Goal: Information Seeking & Learning: Learn about a topic

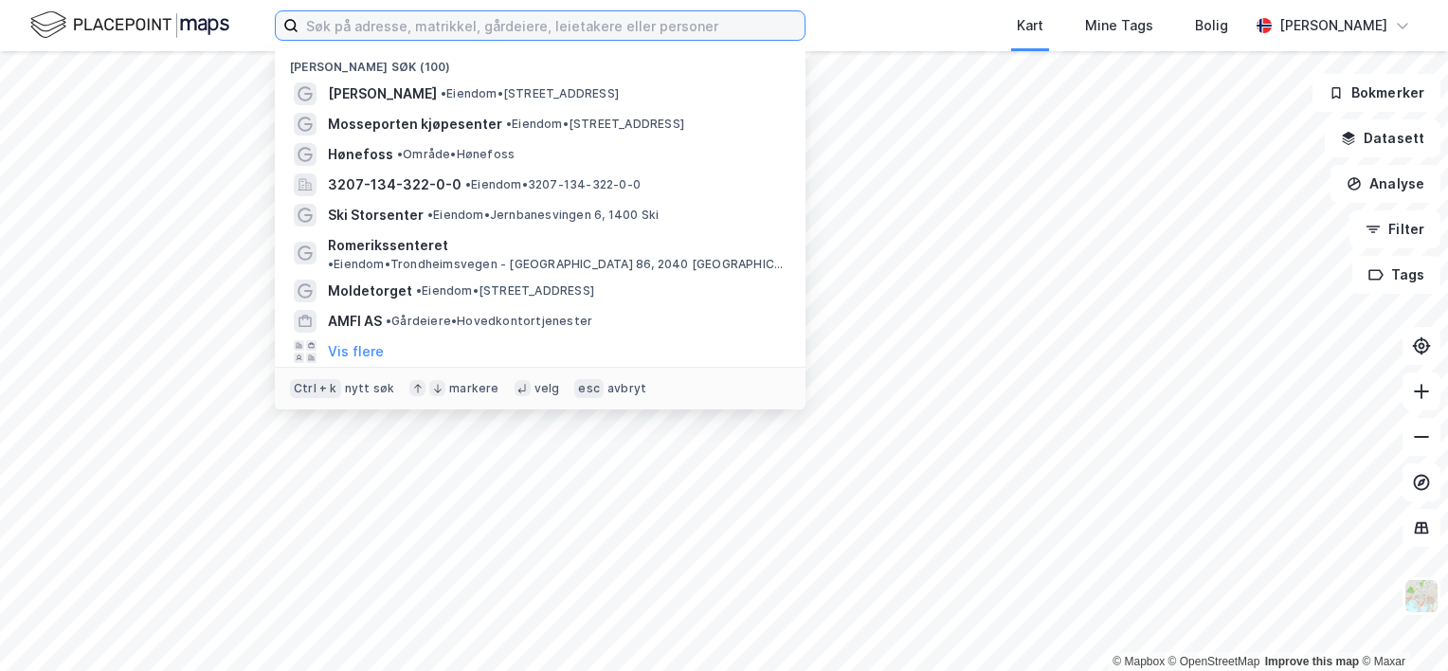
click at [423, 30] on input at bounding box center [552, 25] width 506 height 28
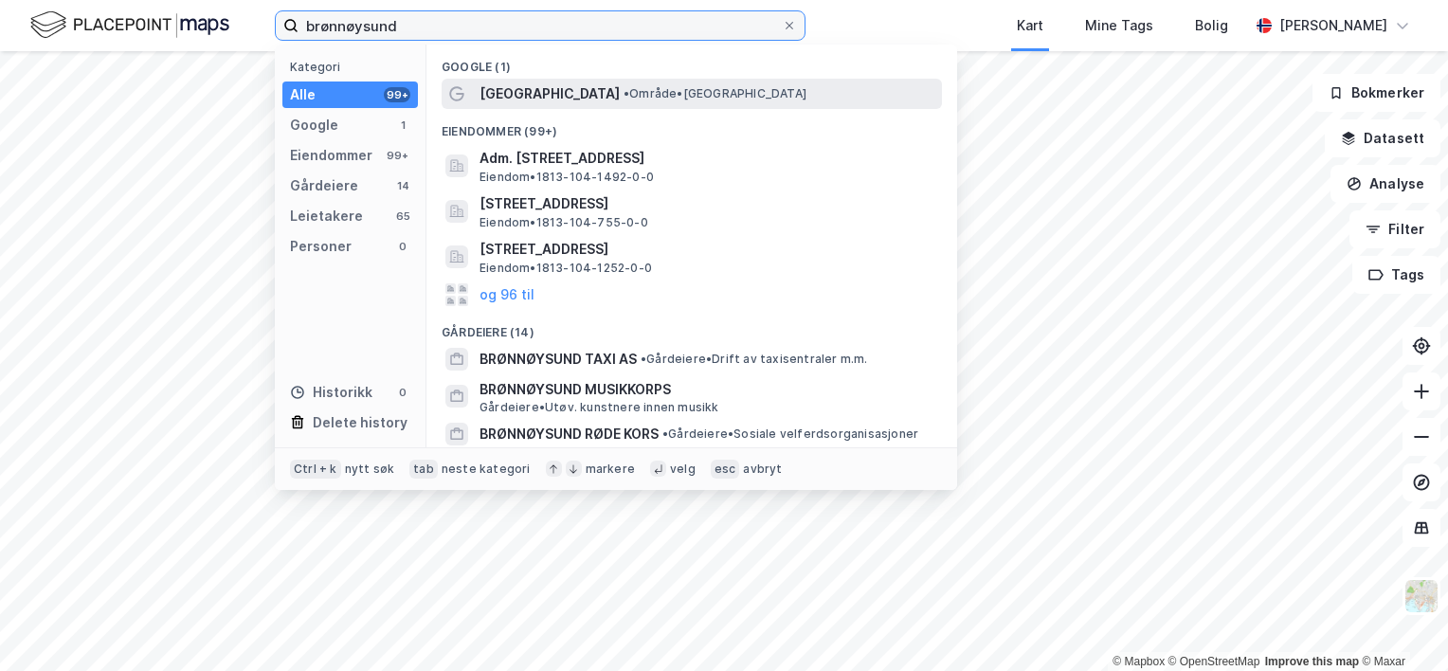
type input "brønnøysund"
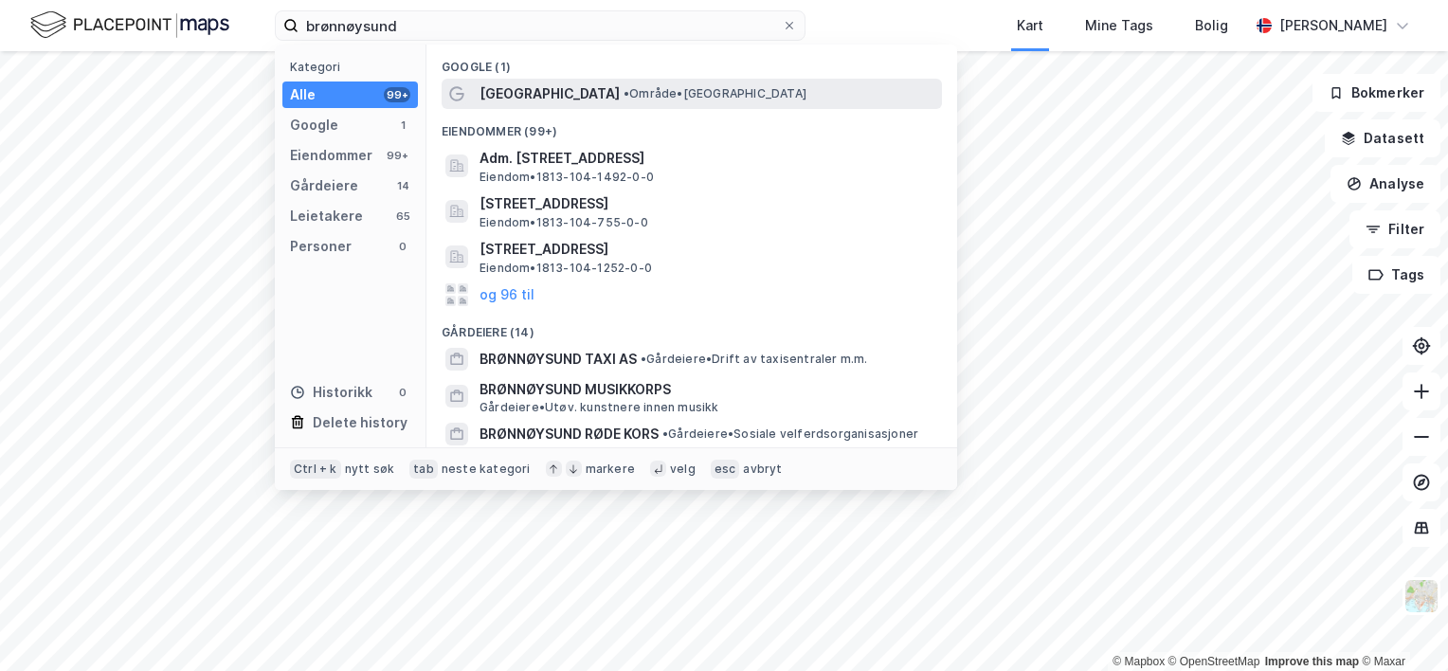
click at [560, 99] on span "[GEOGRAPHIC_DATA]" at bounding box center [550, 93] width 140 height 23
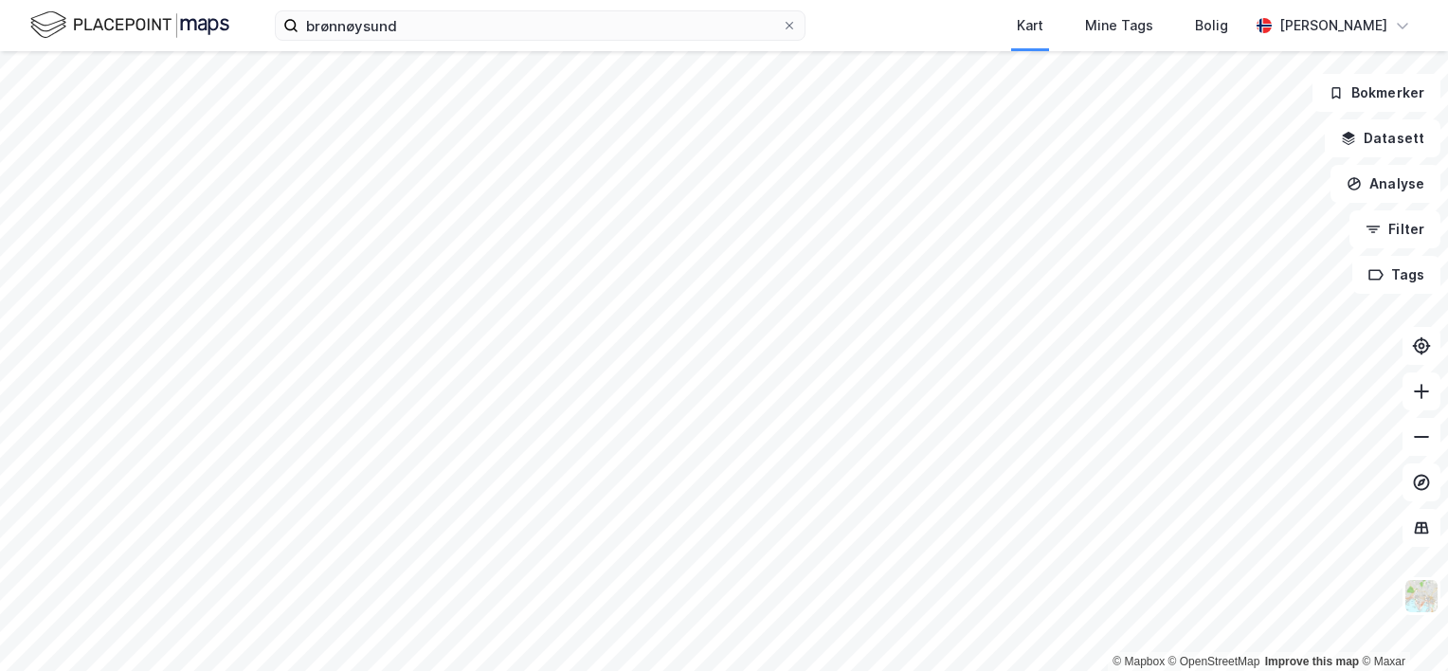
click at [738, 44] on div "brønnøysund Kart Mine Tags Bolig [PERSON_NAME] © Mapbox © OpenStreetMap Improve…" at bounding box center [724, 335] width 1448 height 671
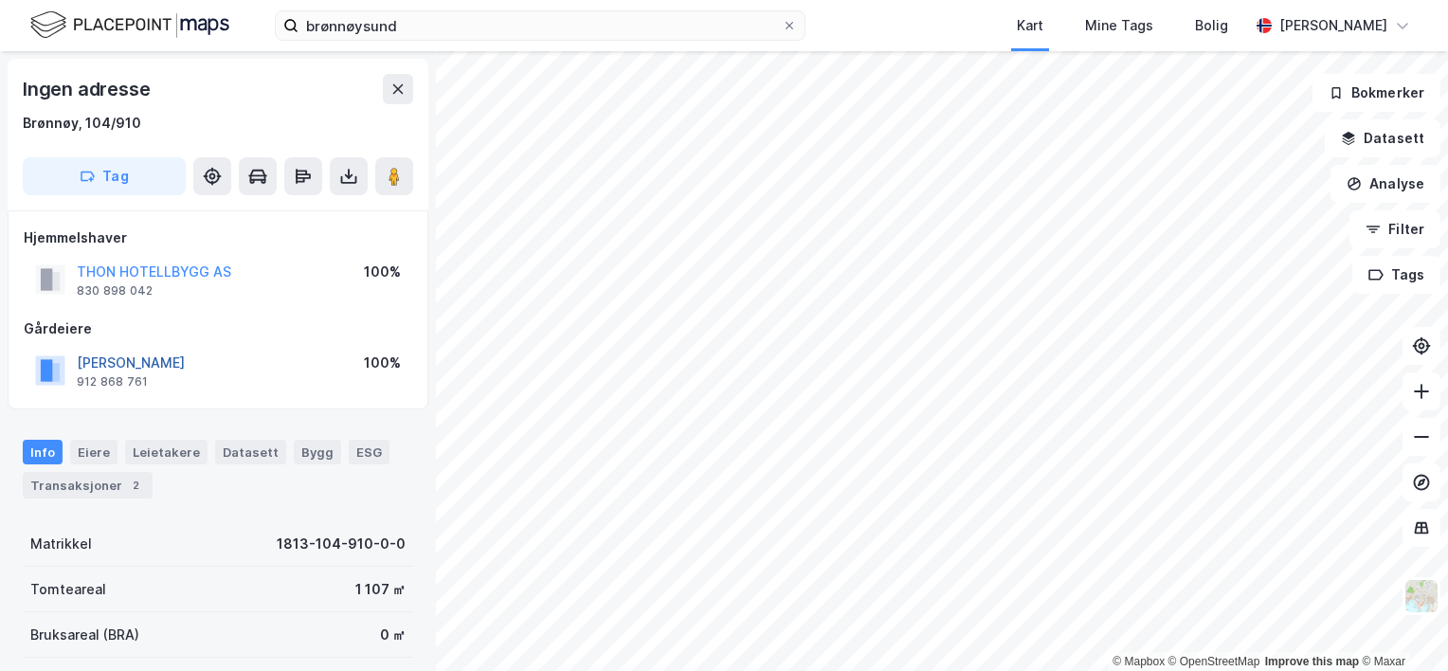
click at [0, 0] on button "[PERSON_NAME]" at bounding box center [0, 0] width 0 height 0
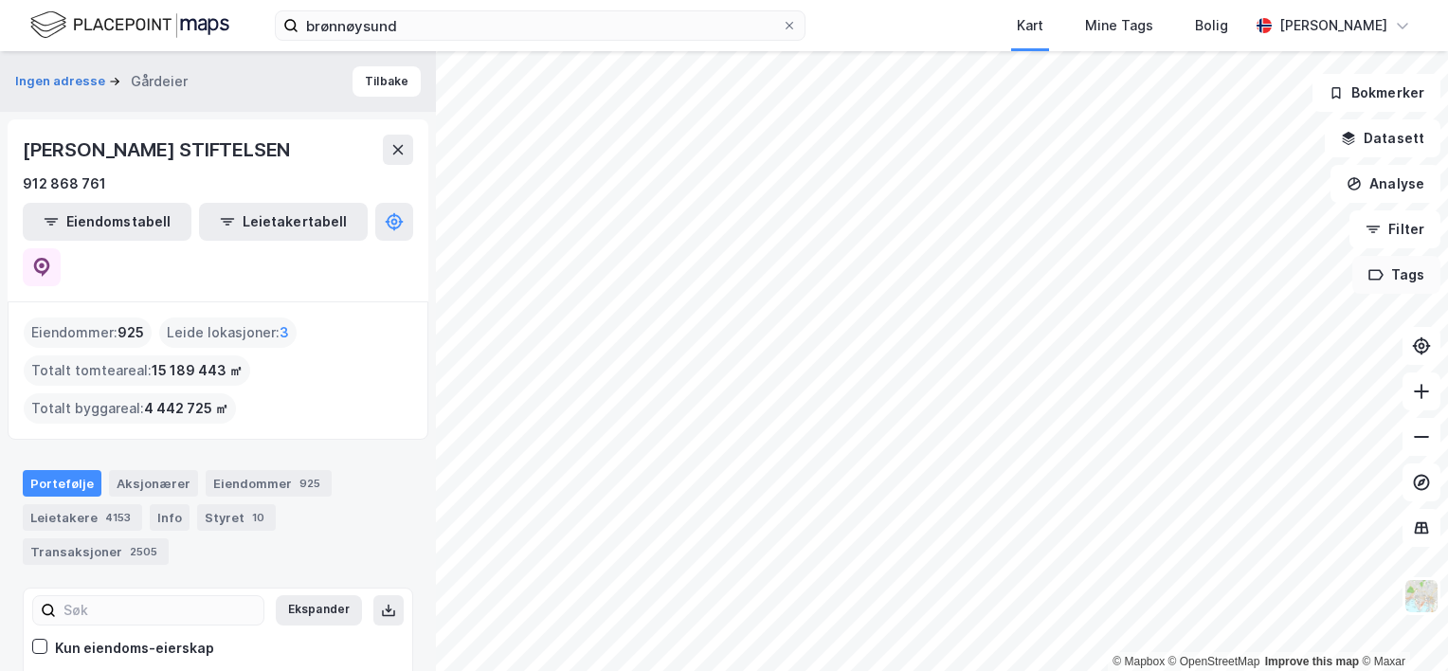
click at [1408, 284] on button "Tags" at bounding box center [1396, 275] width 88 height 38
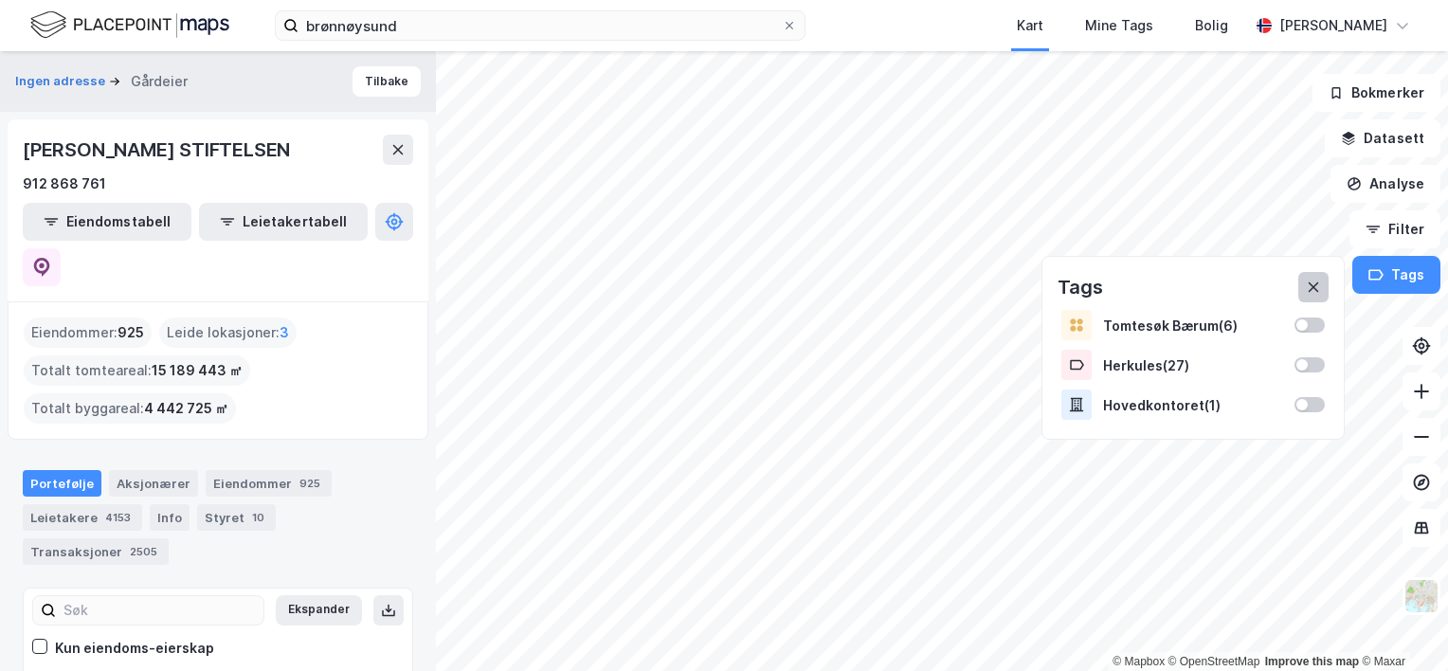
click at [1323, 283] on button at bounding box center [1313, 287] width 30 height 30
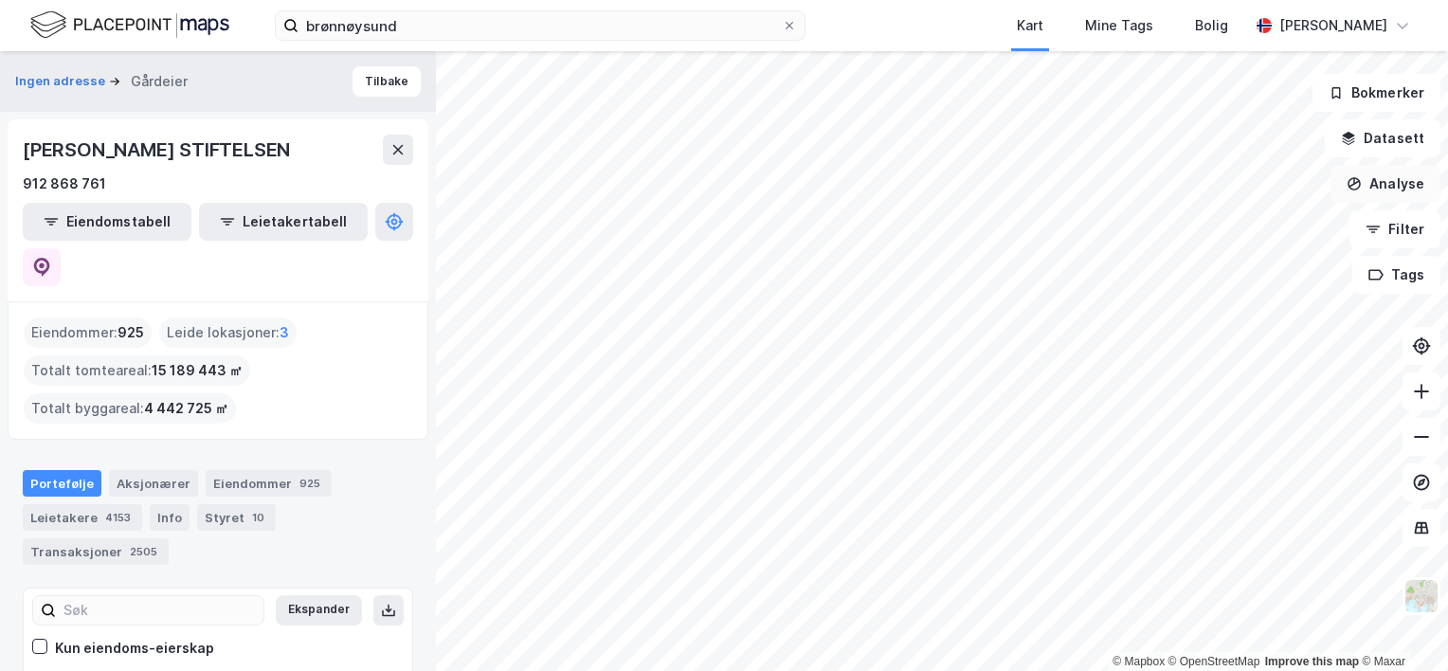
click at [1389, 187] on button "Analyse" at bounding box center [1386, 184] width 110 height 38
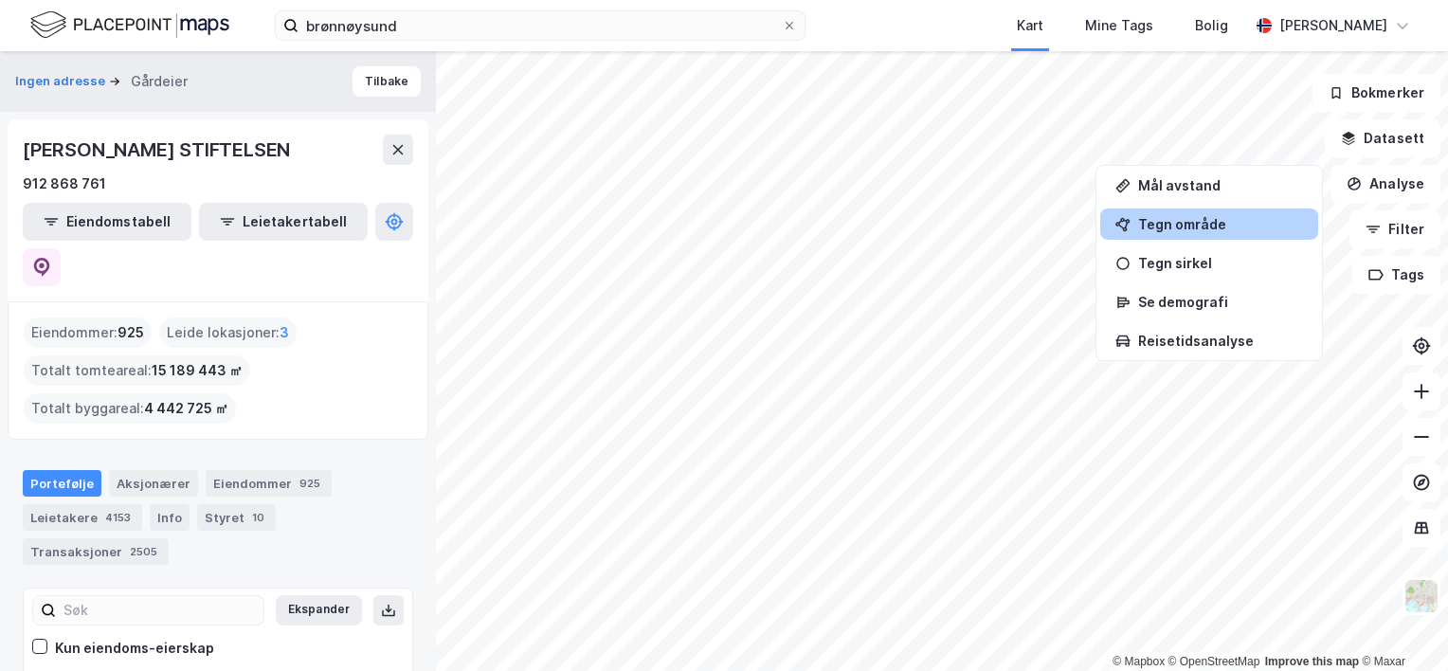
click at [1189, 224] on div "Tegn område" at bounding box center [1220, 224] width 165 height 16
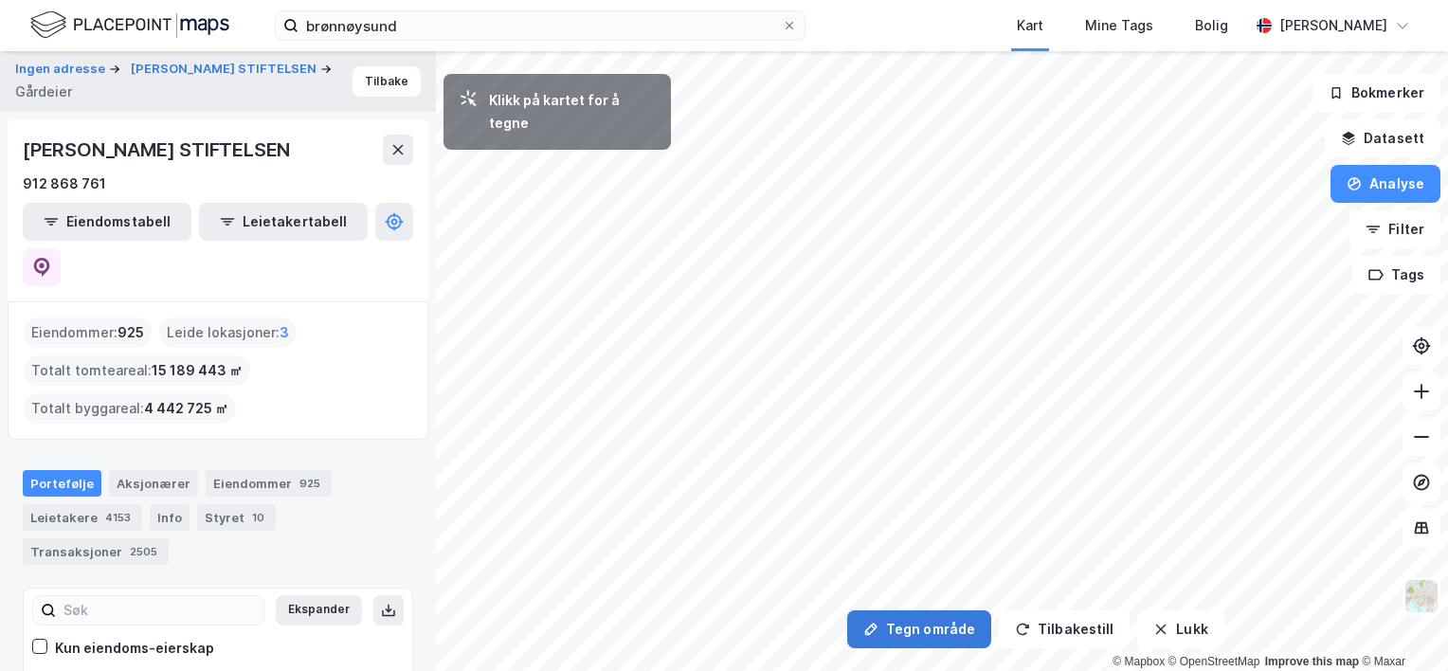
click at [946, 626] on button "Tegn område" at bounding box center [919, 629] width 144 height 38
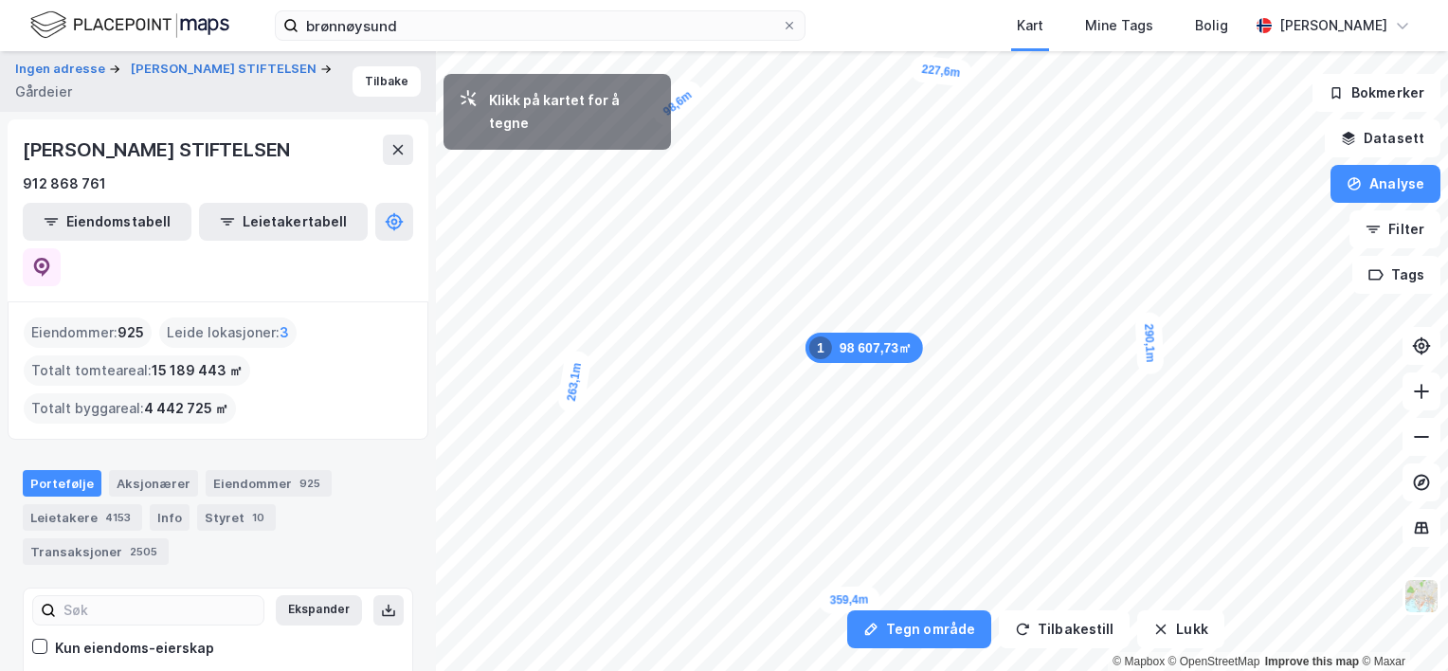
click at [759, 49] on div "brønnøysund Kart Mine Tags Bolig [PERSON_NAME]" at bounding box center [724, 25] width 1448 height 51
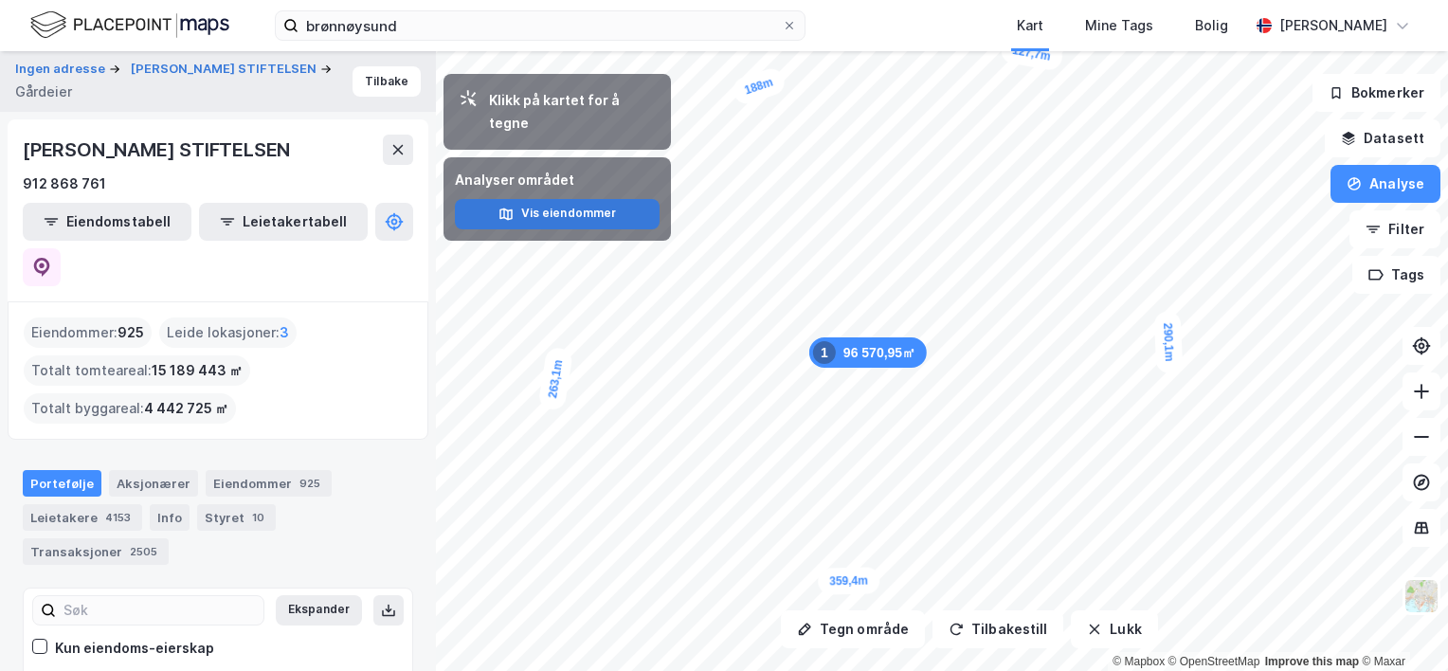
click at [524, 199] on button "Vis eiendommer" at bounding box center [557, 214] width 205 height 30
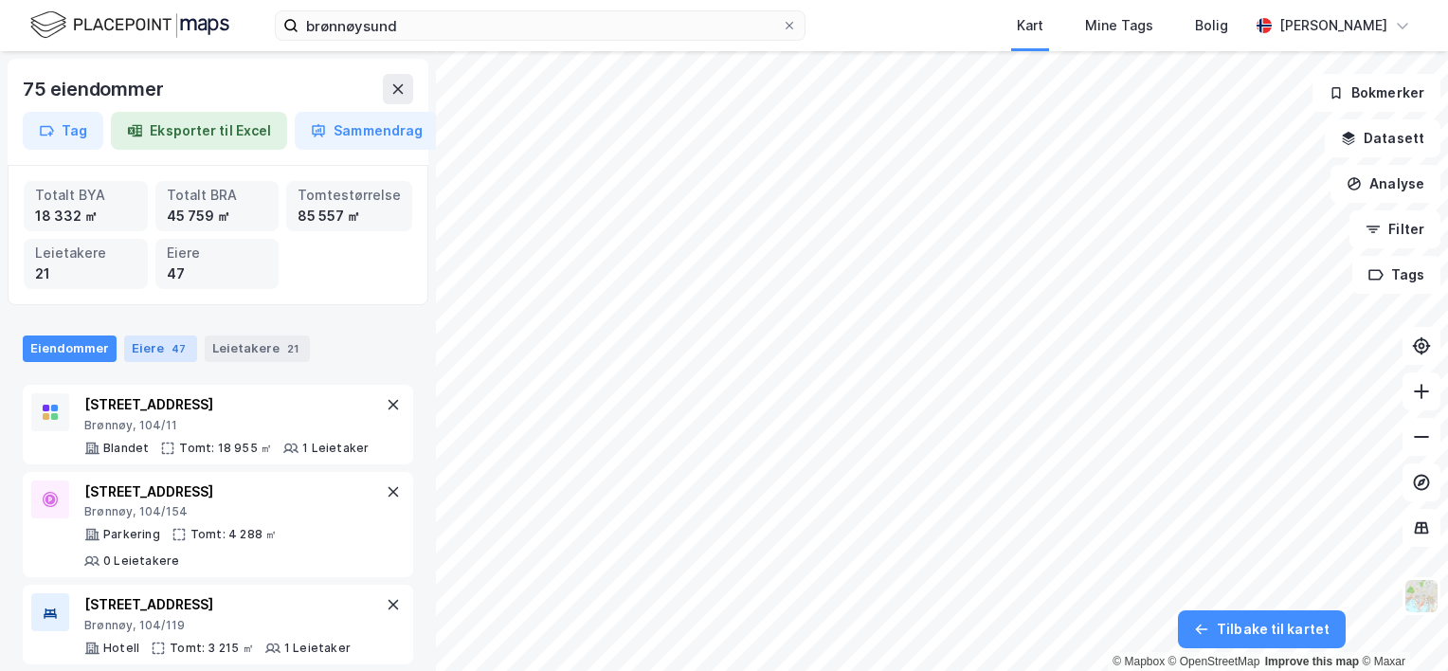
click at [163, 341] on div "Eiere 47" at bounding box center [160, 349] width 73 height 27
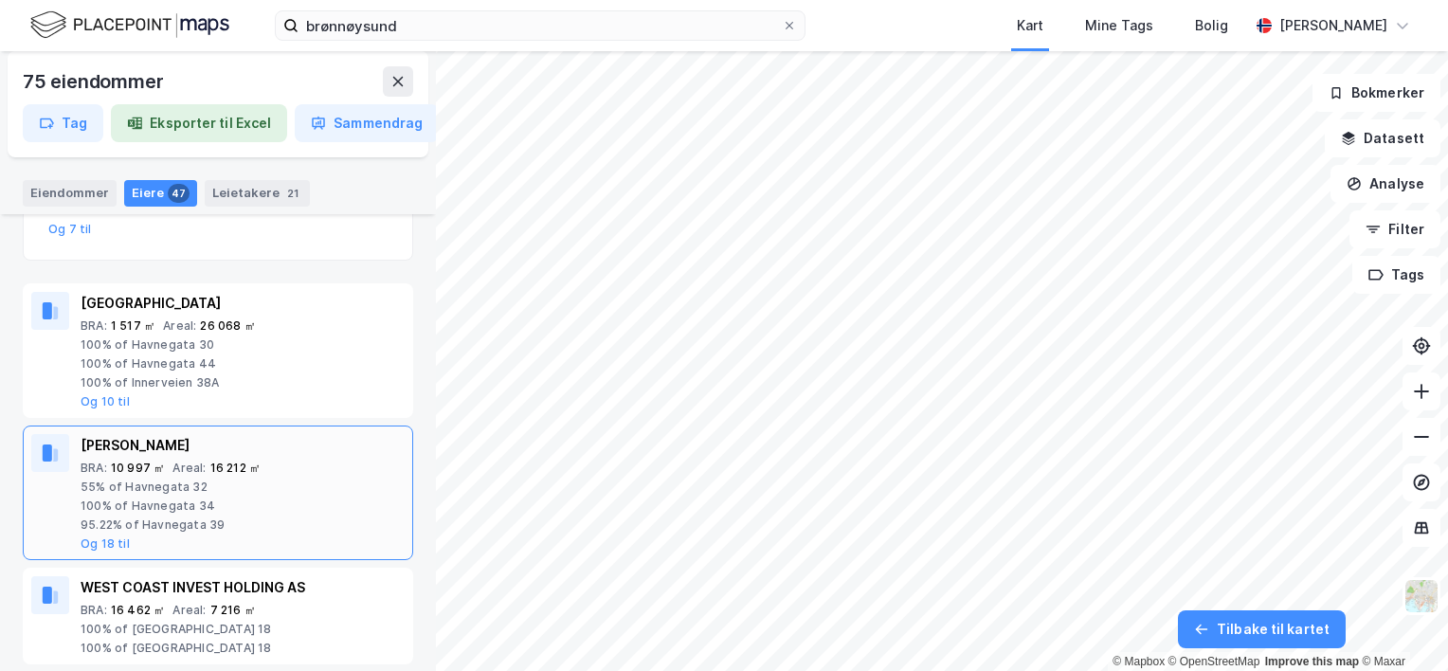
scroll to position [379, 0]
click at [188, 476] on div "55% of Havnegata 32" at bounding box center [243, 483] width 324 height 15
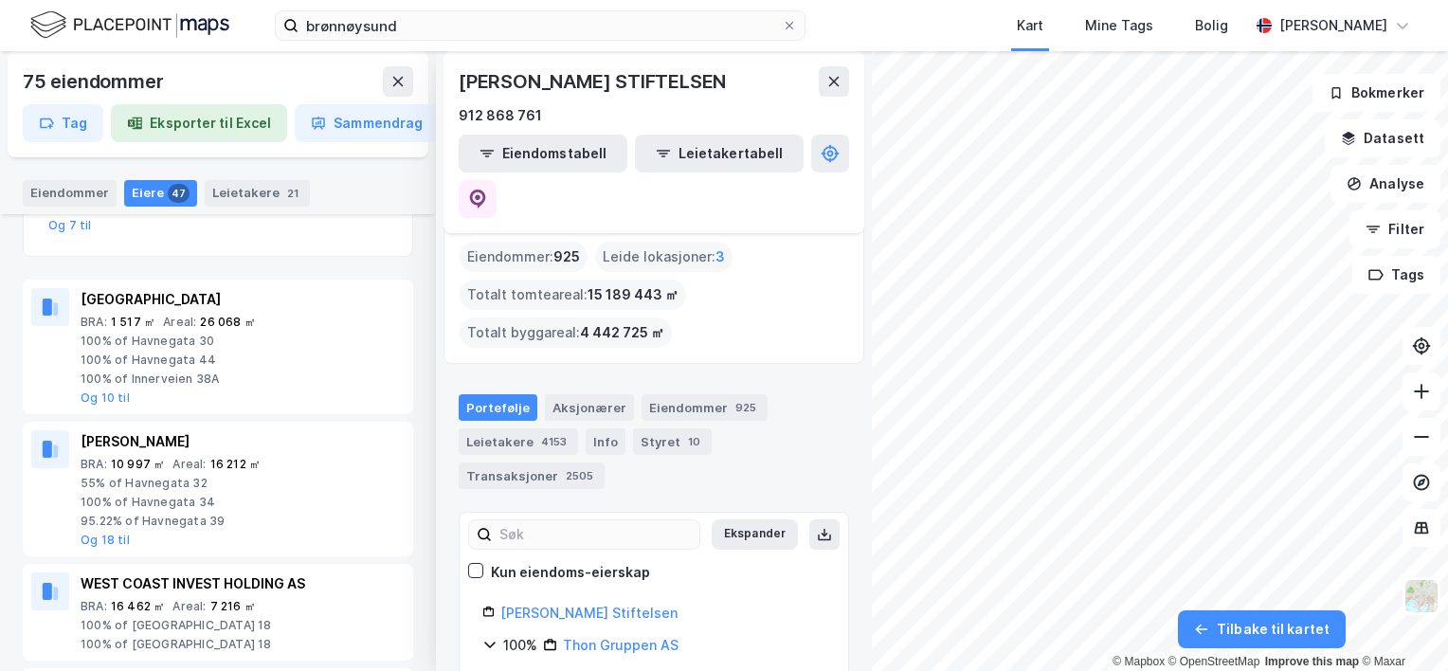
scroll to position [0, 0]
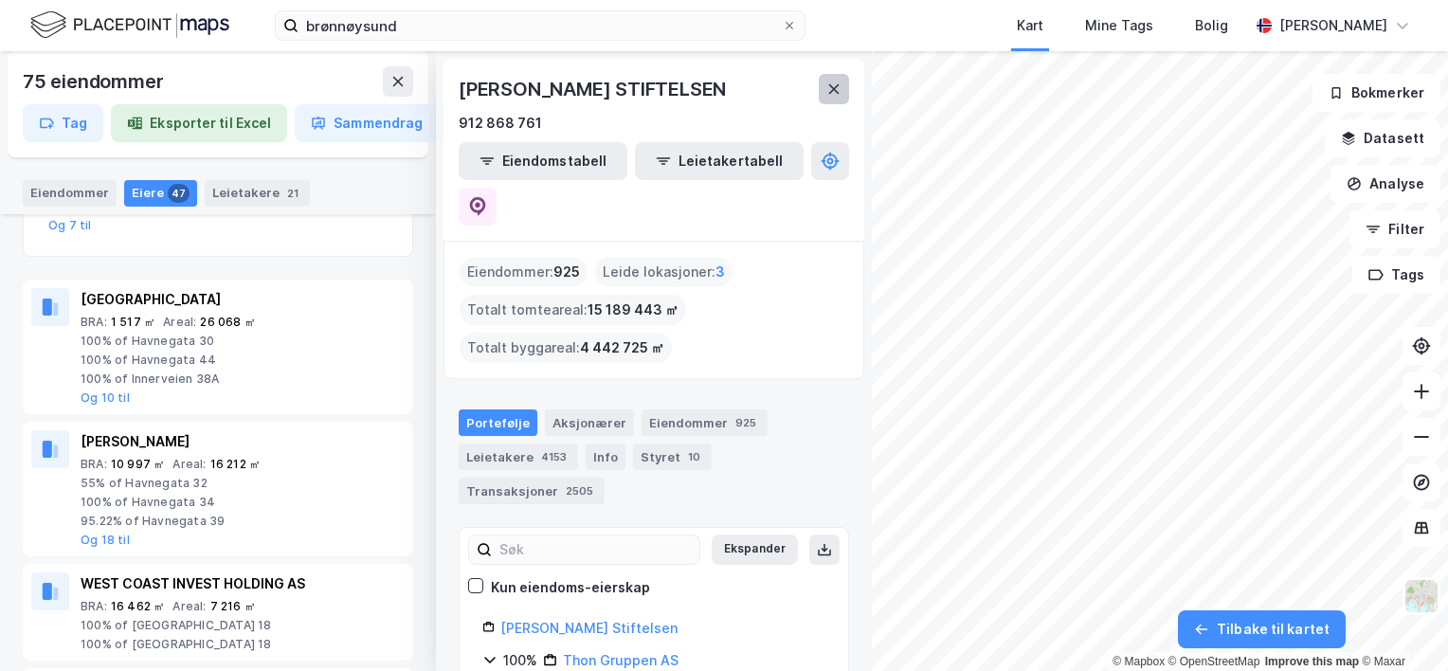
click at [834, 91] on icon at bounding box center [833, 89] width 15 height 15
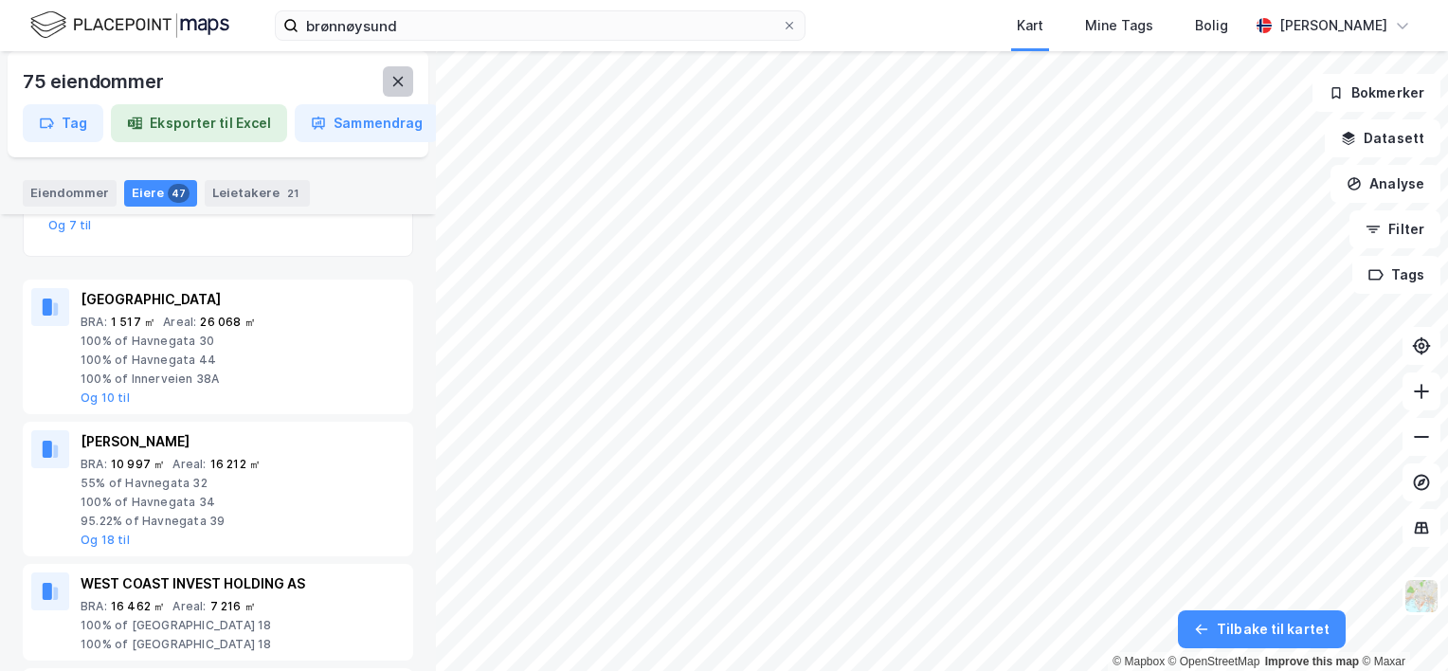
click at [390, 88] on icon at bounding box center [397, 81] width 15 height 15
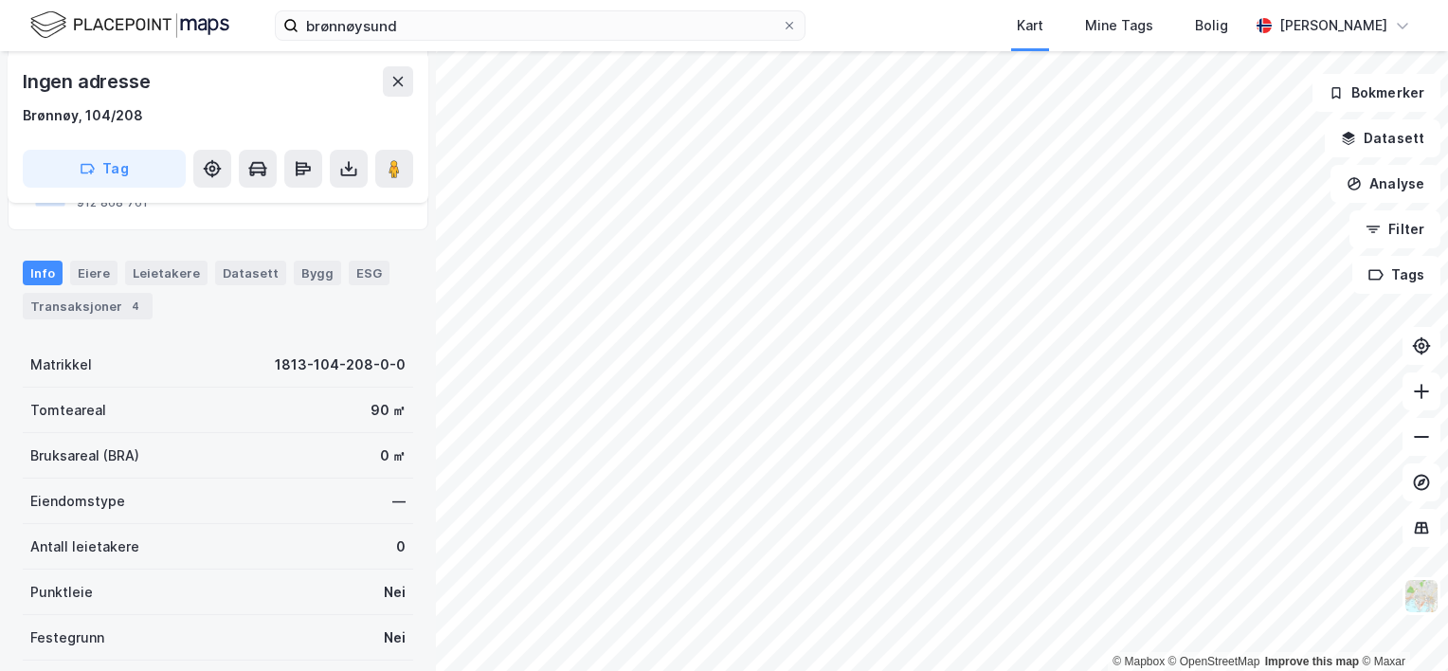
scroll to position [190, 0]
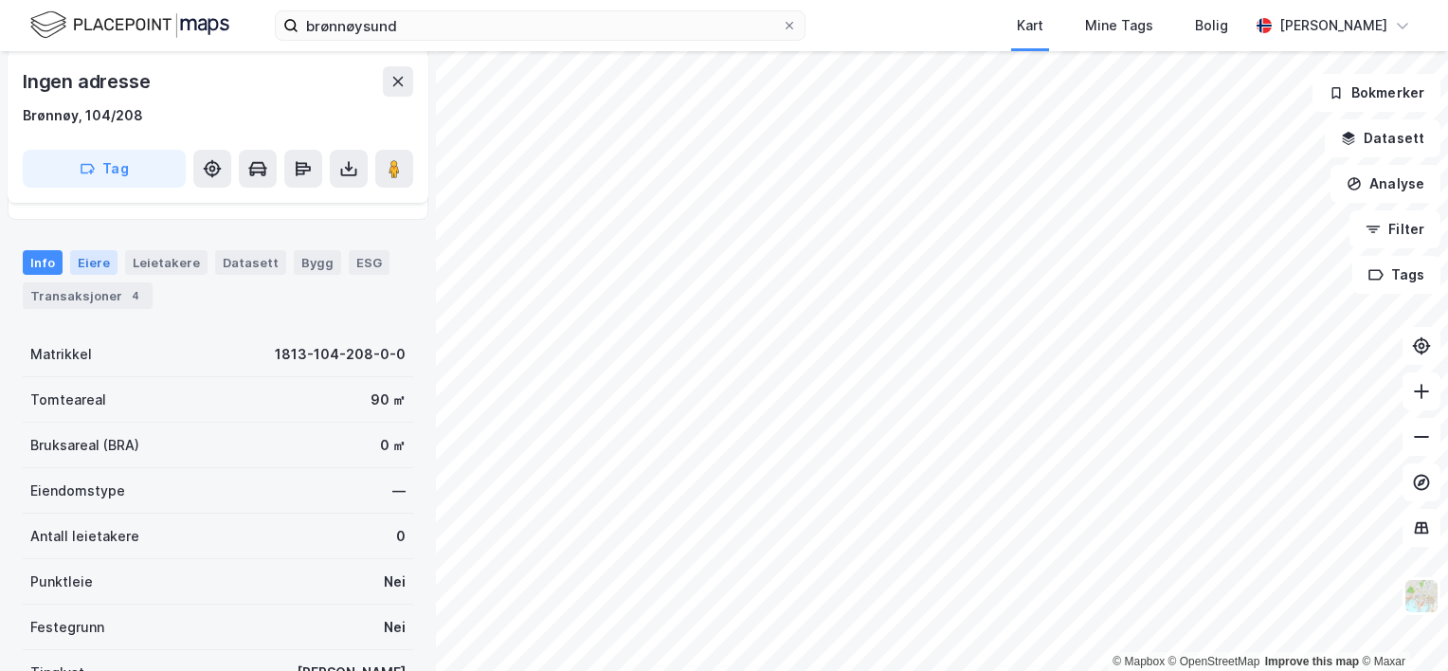
click at [95, 250] on div "Eiere" at bounding box center [93, 262] width 47 height 25
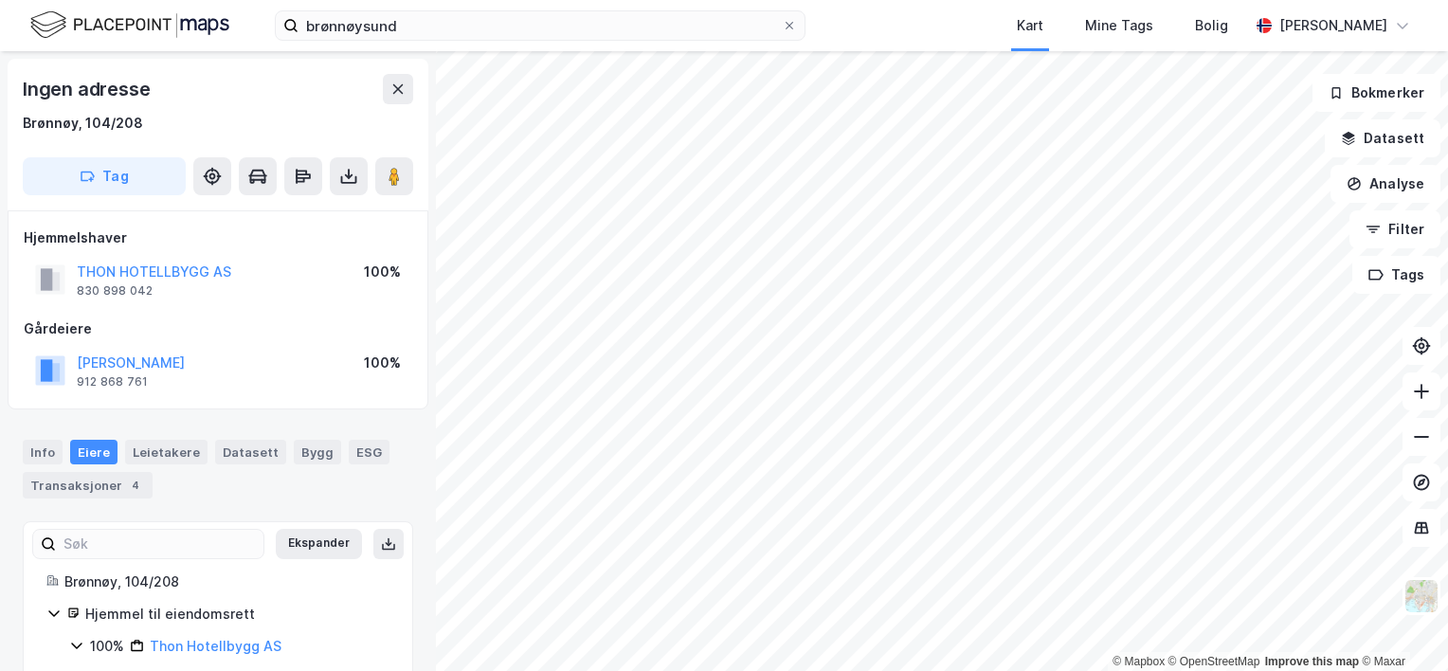
scroll to position [64, 0]
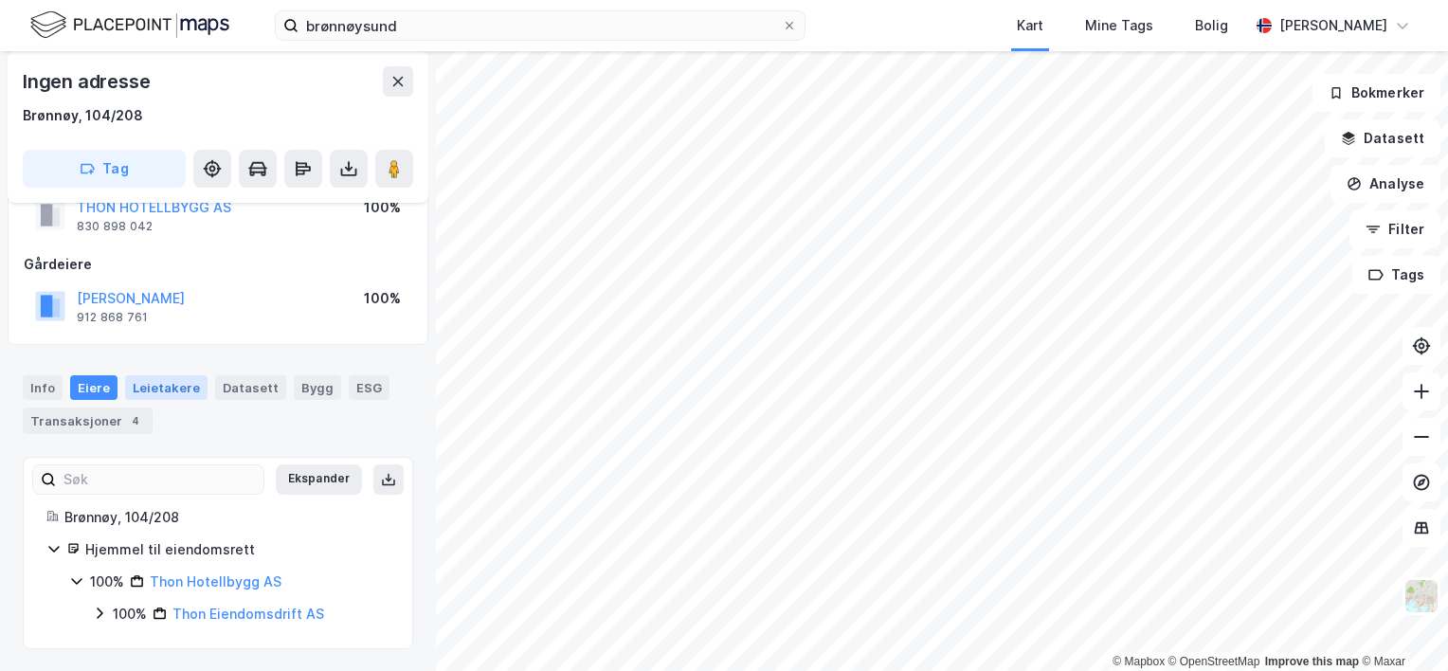
click at [148, 381] on div "Leietakere" at bounding box center [166, 387] width 82 height 25
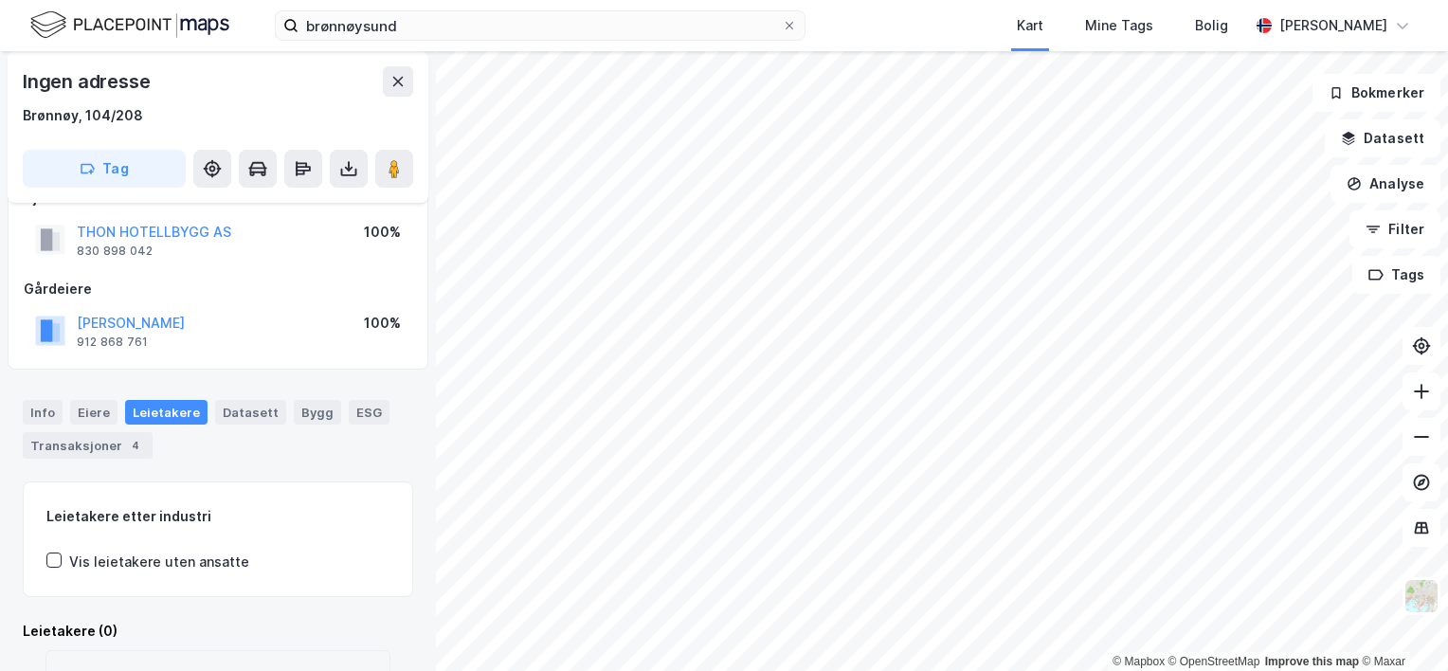
scroll to position [64, 0]
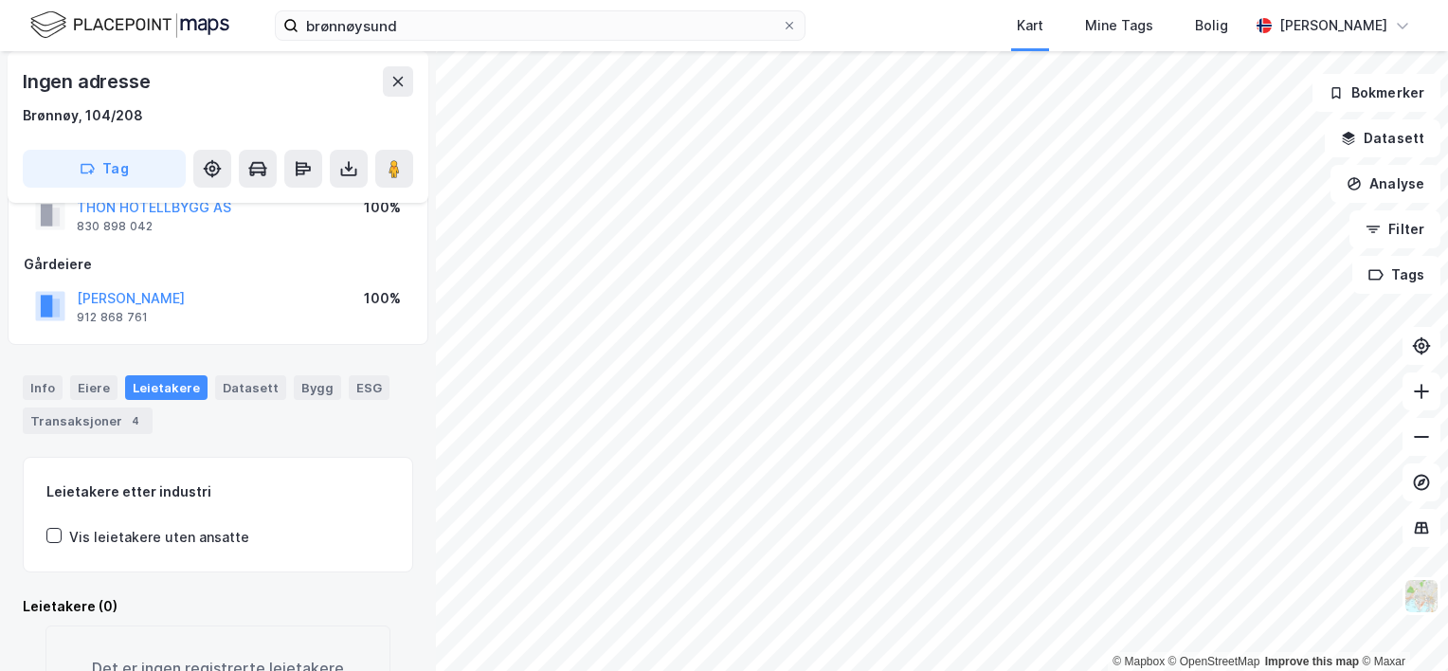
click at [232, 368] on div "Info [PERSON_NAME] Datasett Bygg ESG Transaksjoner 4" at bounding box center [218, 397] width 436 height 89
click at [239, 378] on div "Datasett" at bounding box center [250, 387] width 71 height 25
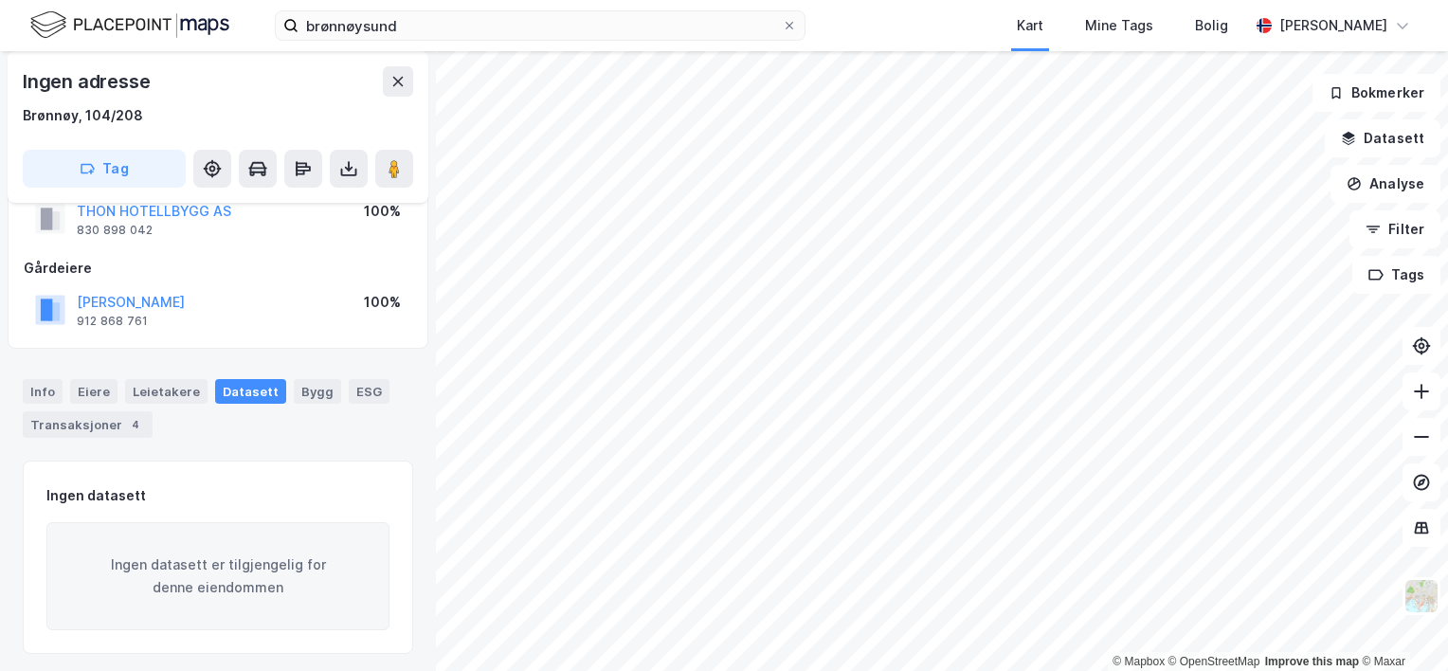
scroll to position [64, 0]
click at [296, 391] on div "Bygg" at bounding box center [317, 387] width 47 height 25
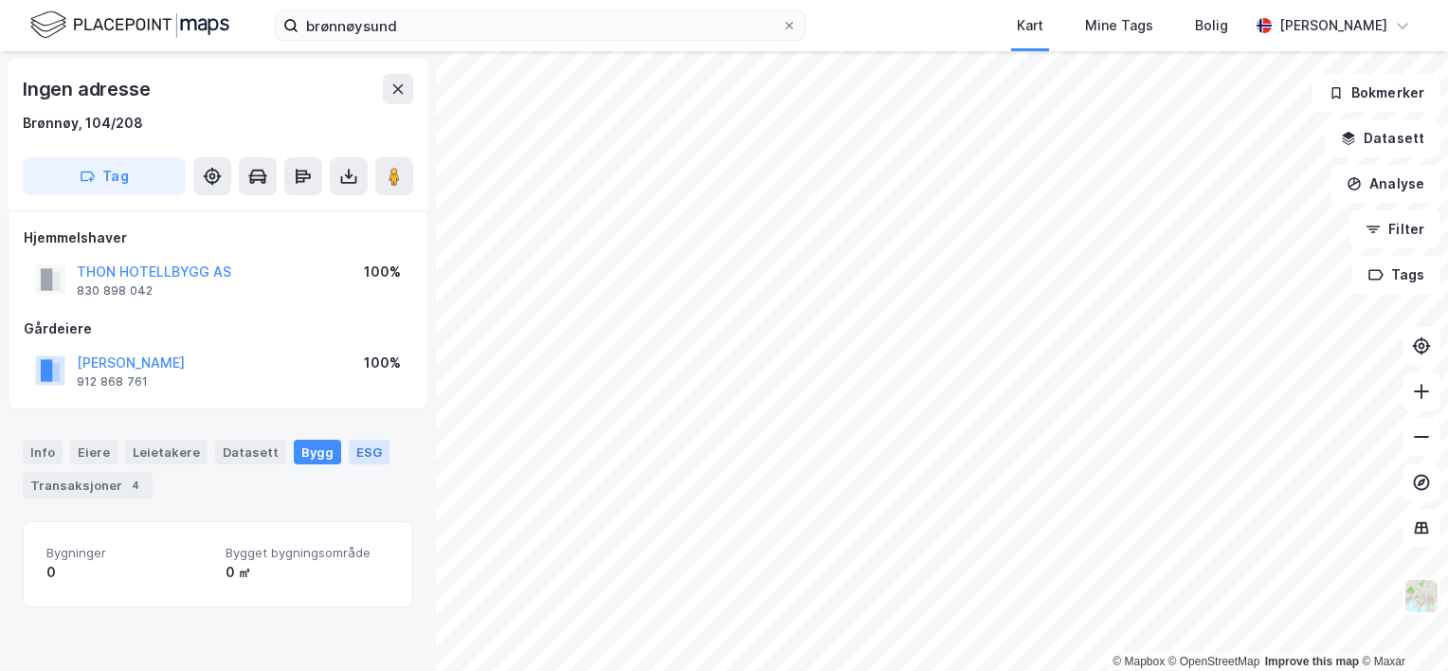
click at [360, 451] on div "ESG" at bounding box center [369, 452] width 41 height 25
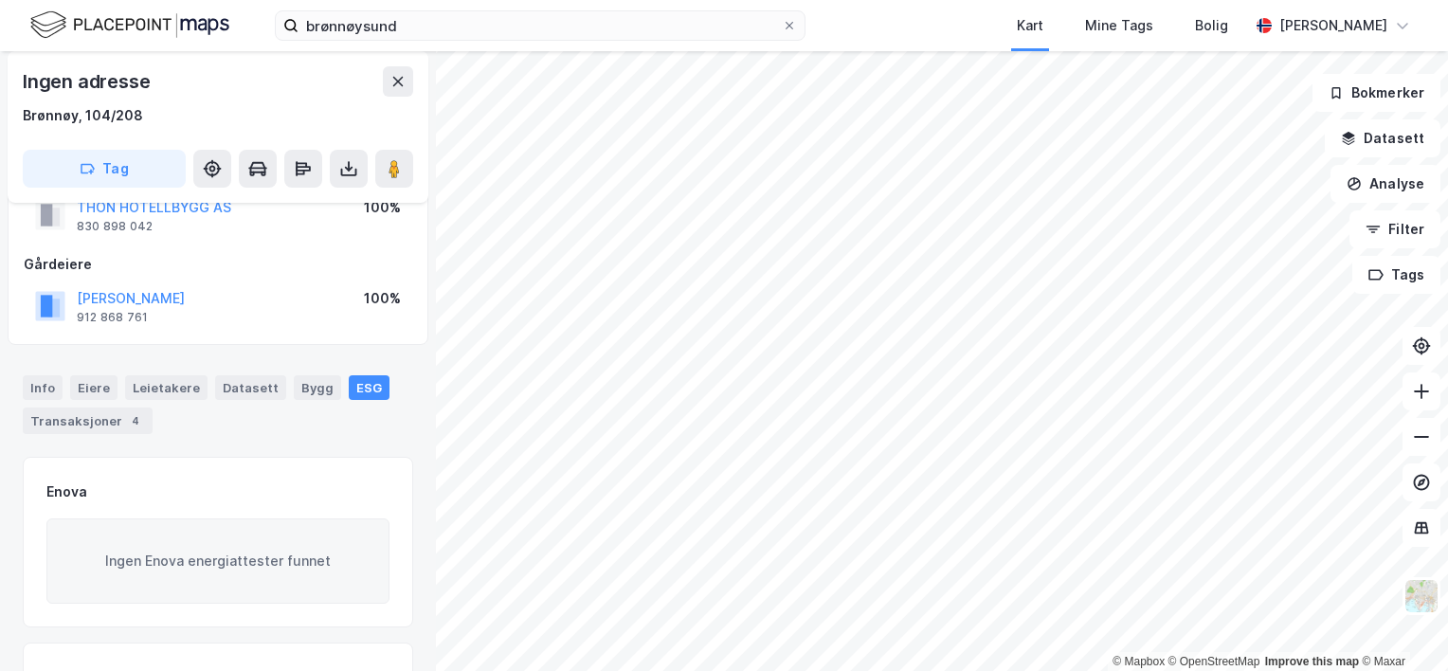
scroll to position [95, 0]
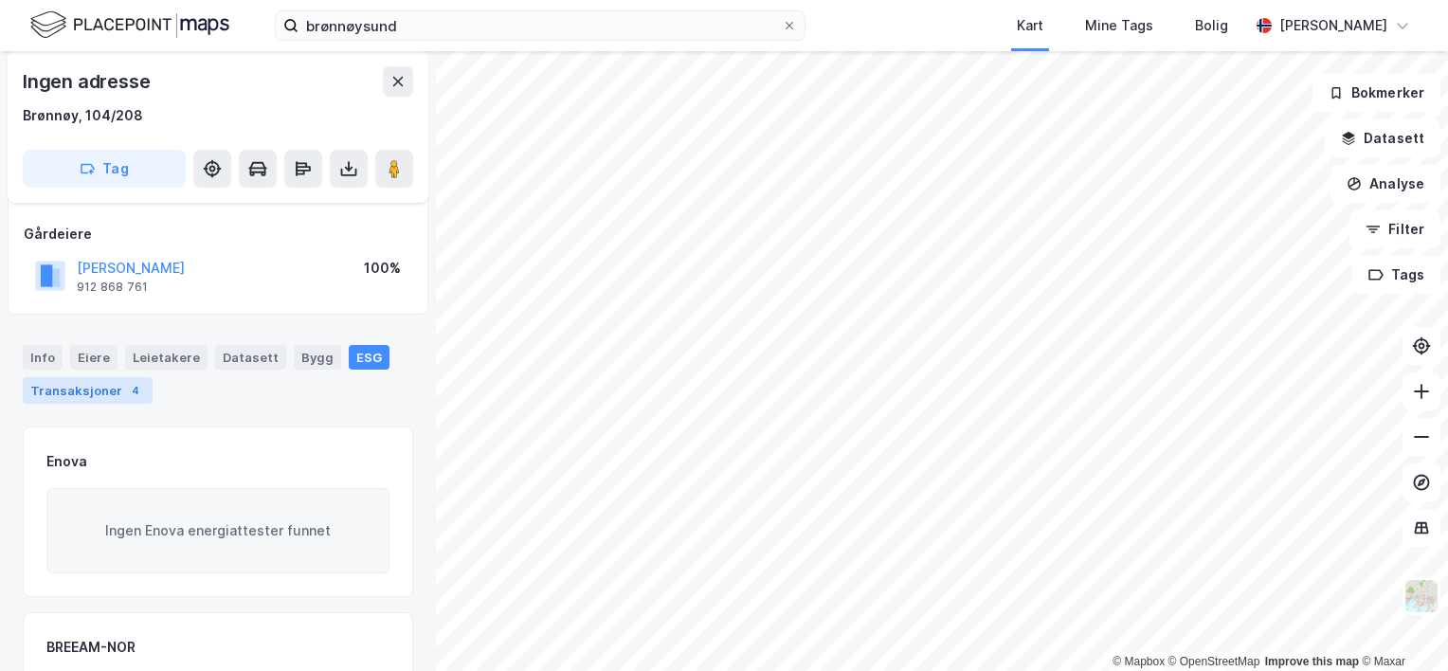
click at [126, 384] on div "4" at bounding box center [135, 390] width 19 height 19
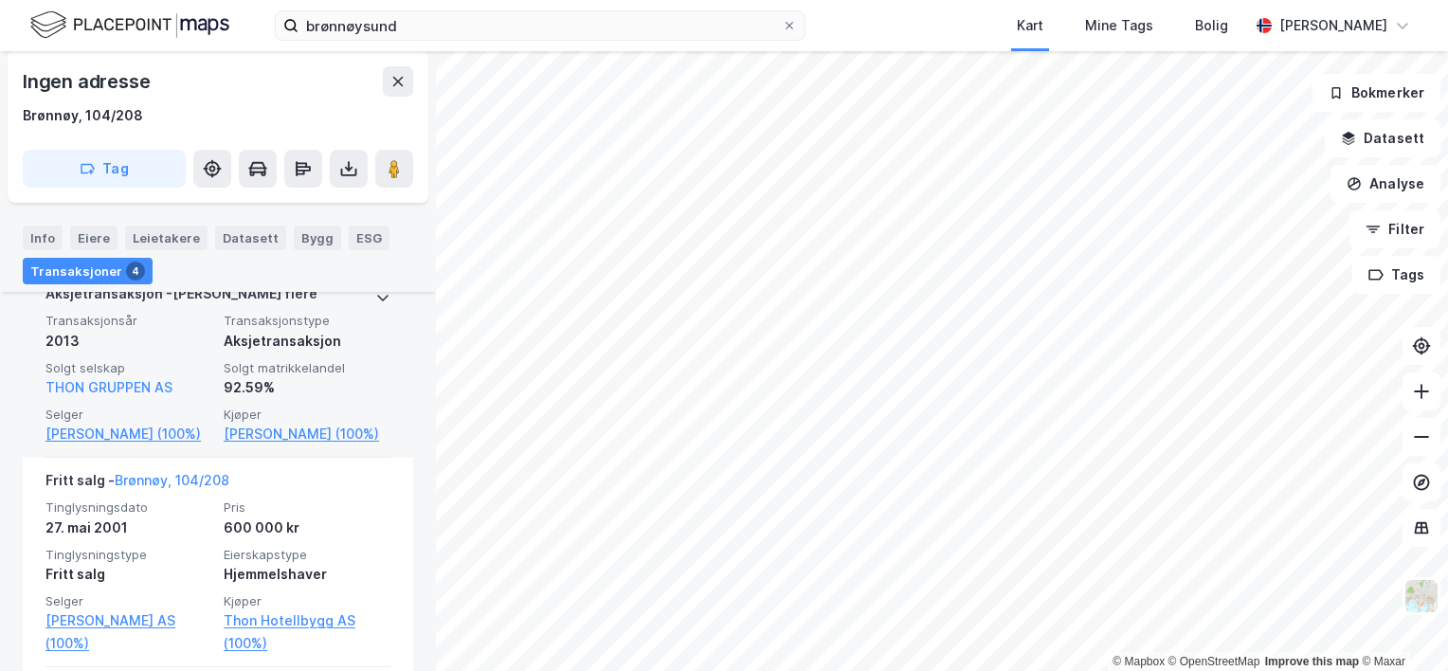
scroll to position [583, 0]
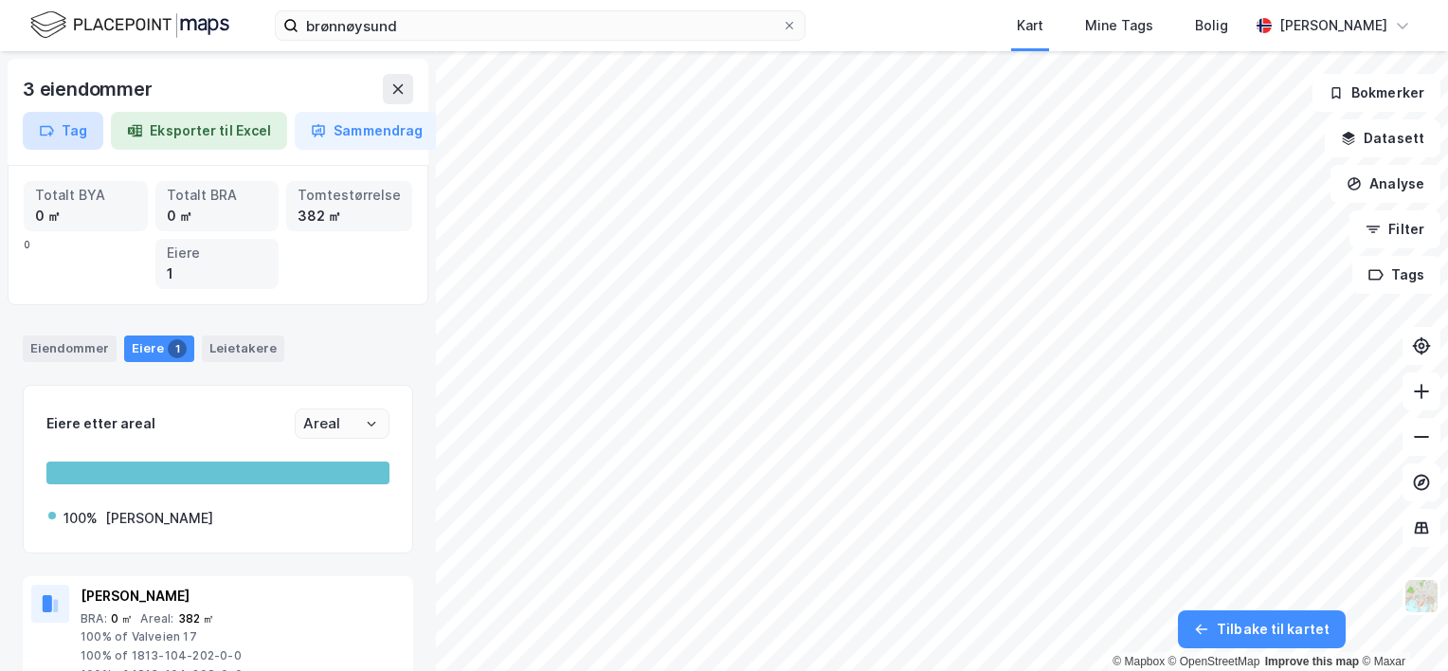
click at [48, 125] on icon "button" at bounding box center [46, 130] width 15 height 15
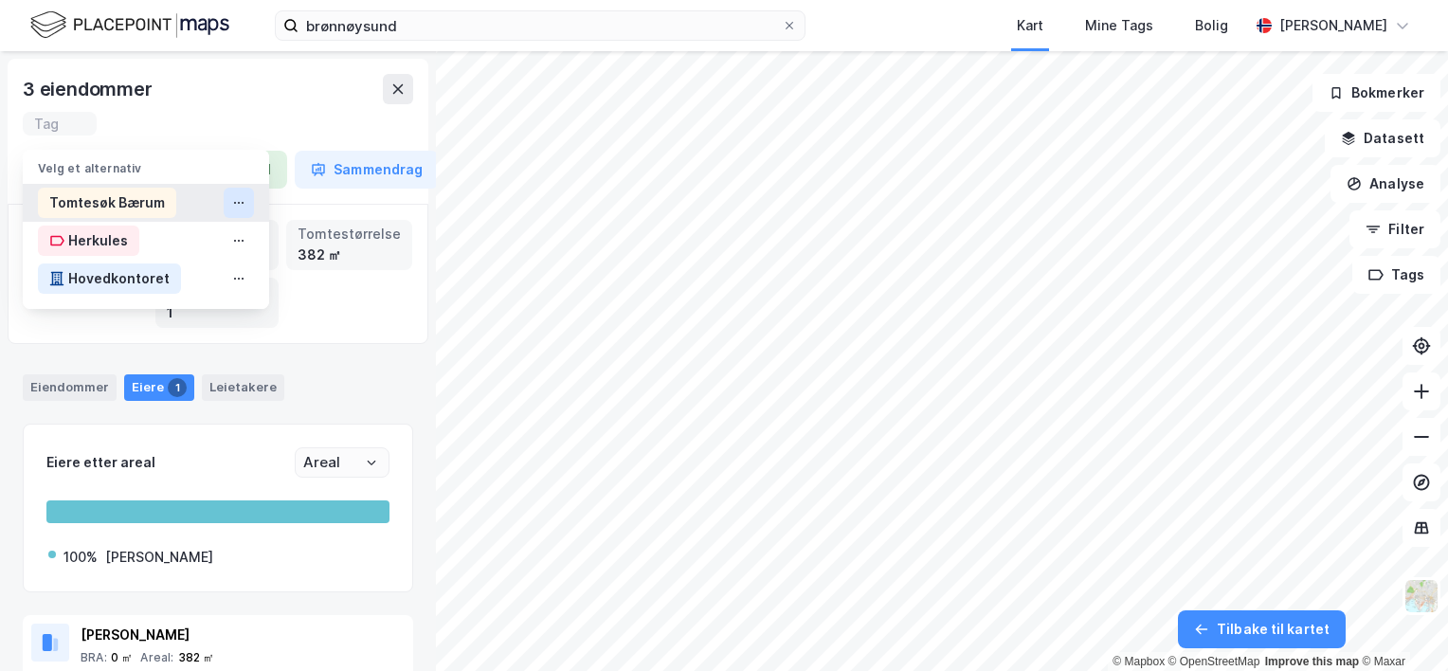
click at [243, 200] on icon at bounding box center [238, 202] width 15 height 15
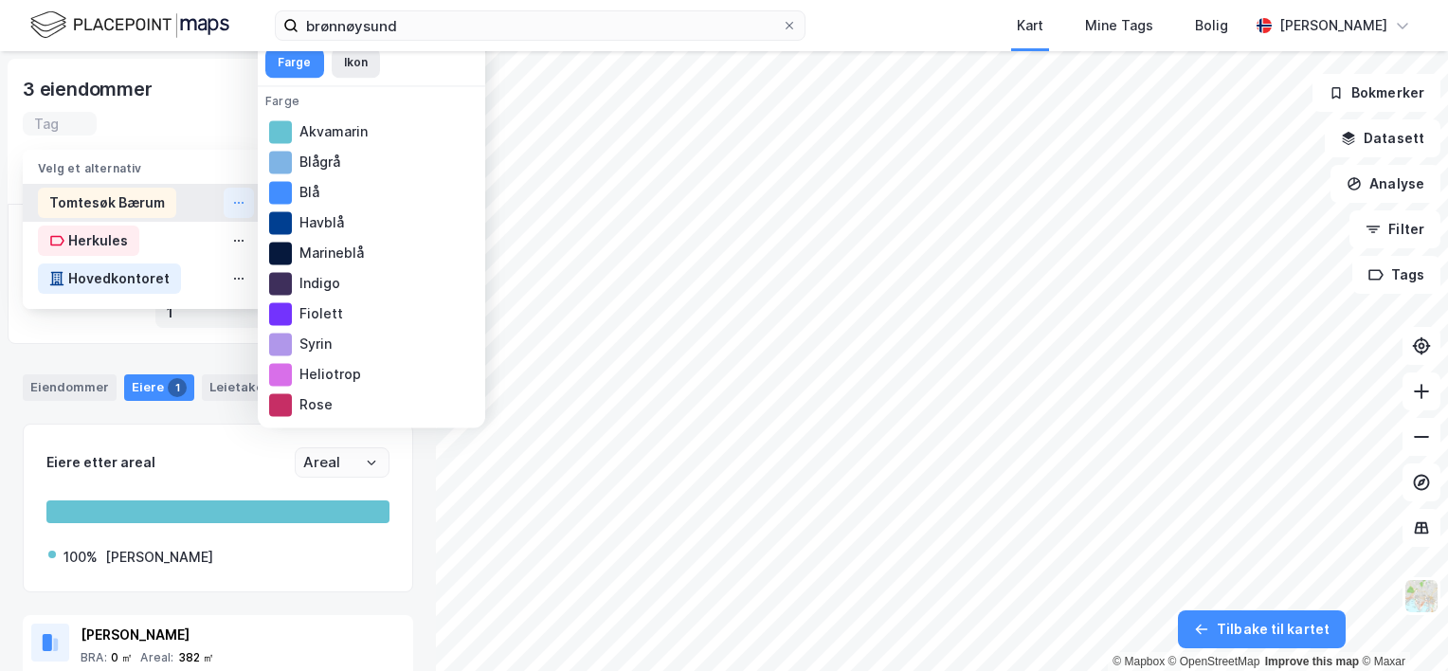
click at [138, 163] on div "Velg et alternativ" at bounding box center [146, 163] width 246 height 27
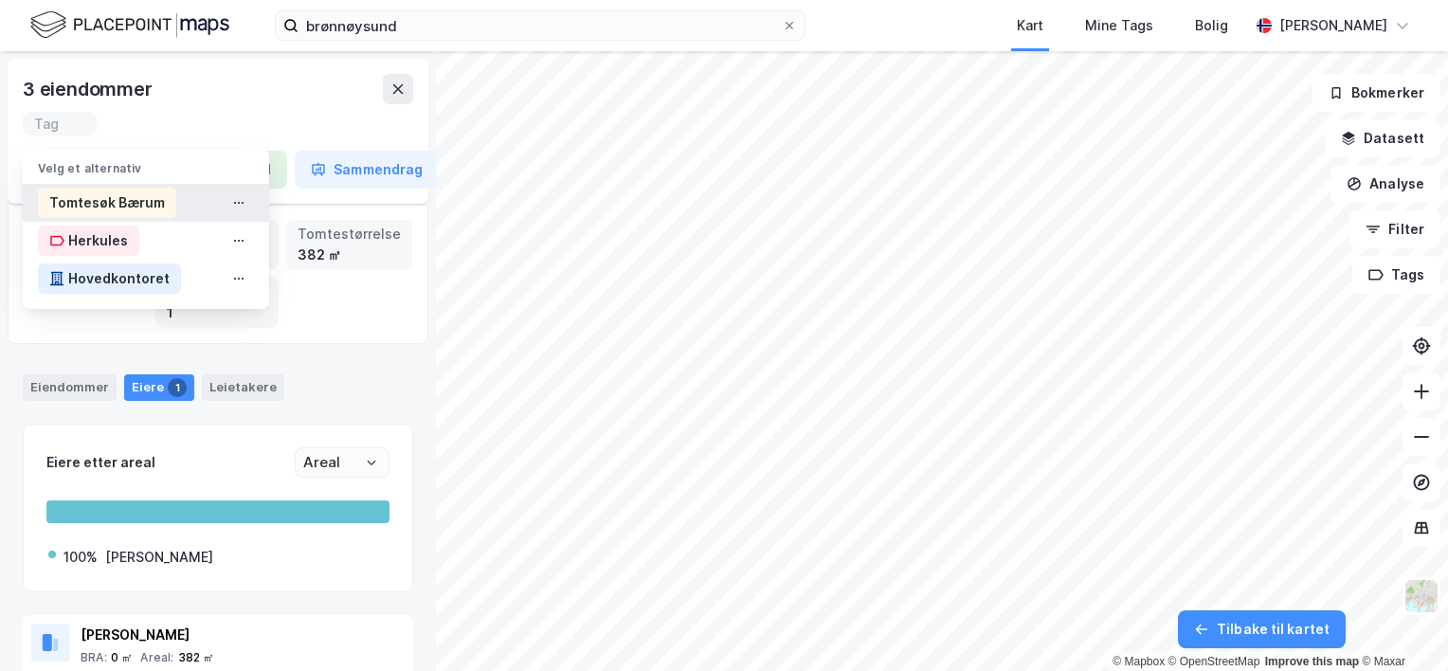
scroll to position [0, 0]
click at [227, 102] on div "3 eiendommer" at bounding box center [218, 89] width 390 height 30
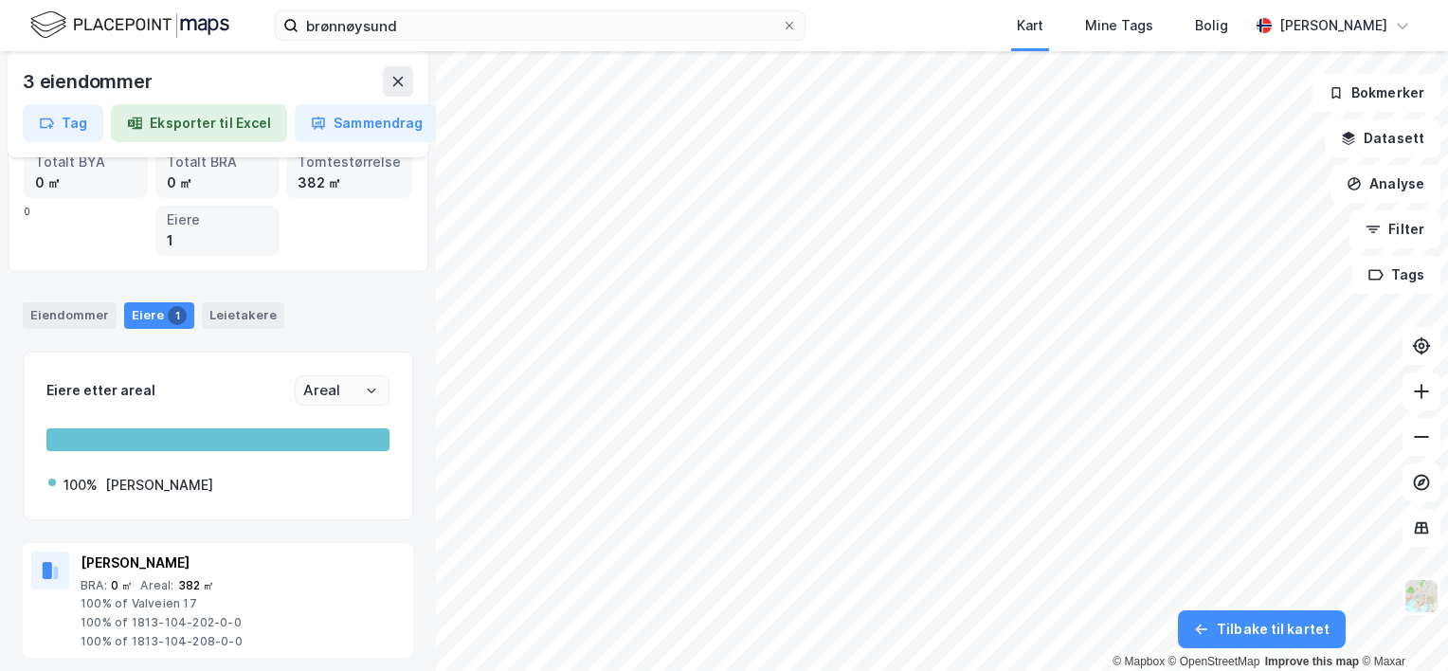
scroll to position [48, 0]
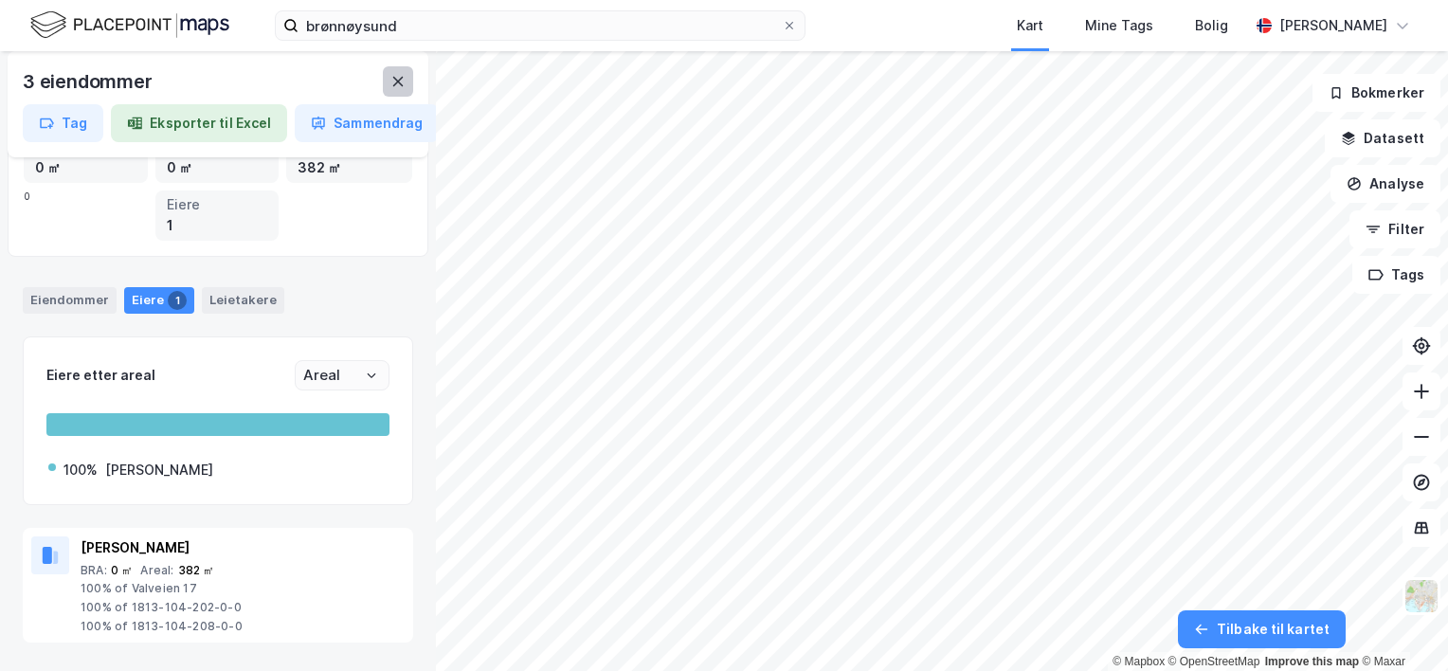
click at [392, 79] on icon at bounding box center [397, 81] width 15 height 15
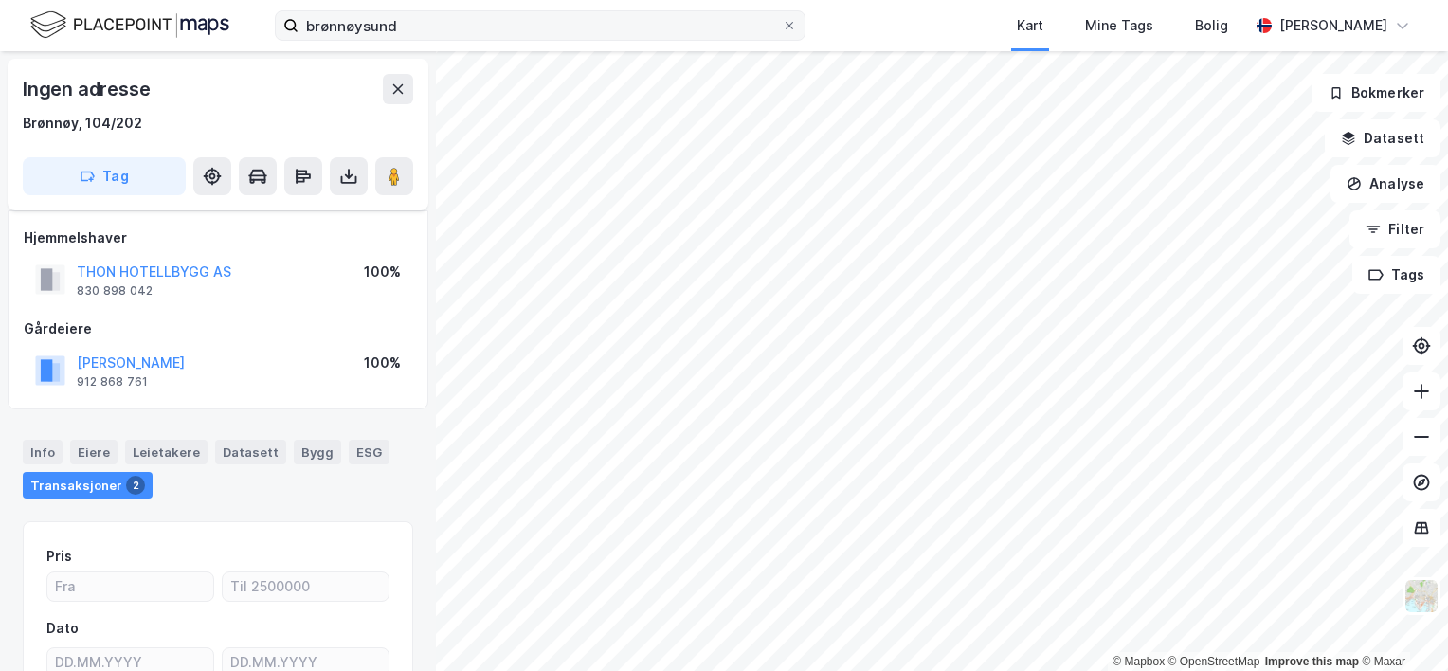
scroll to position [204, 0]
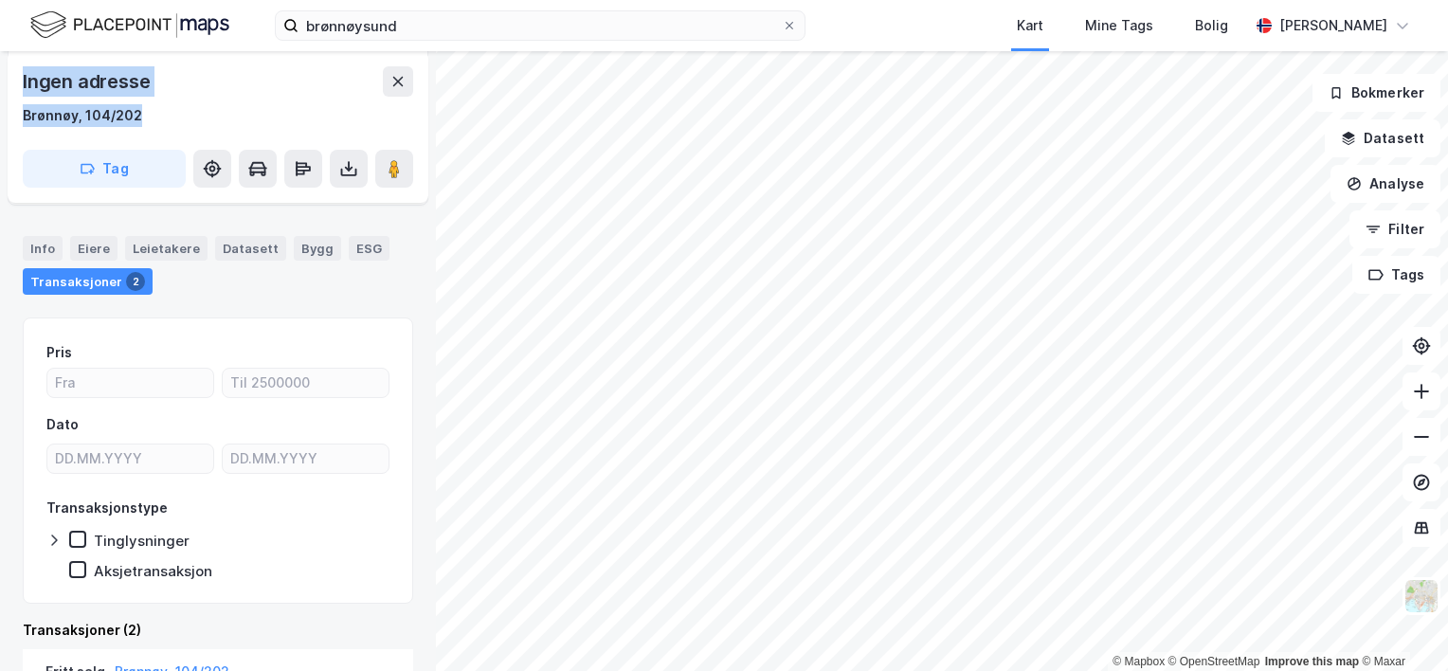
drag, startPoint x: 13, startPoint y: 99, endPoint x: 147, endPoint y: 114, distance: 134.5
click at [147, 114] on div "Ingen adresse [STREET_ADDRESS]" at bounding box center [218, 127] width 421 height 152
copy div "Ingen adresse Brønnøy, 104/202"
click at [402, 510] on div "Ingen adresse [GEOGRAPHIC_DATA], 104/202 Tag Hjemmelshaver THON HOTELLBYGG AS 8…" at bounding box center [218, 361] width 436 height 620
click at [405, 89] on button at bounding box center [398, 81] width 30 height 30
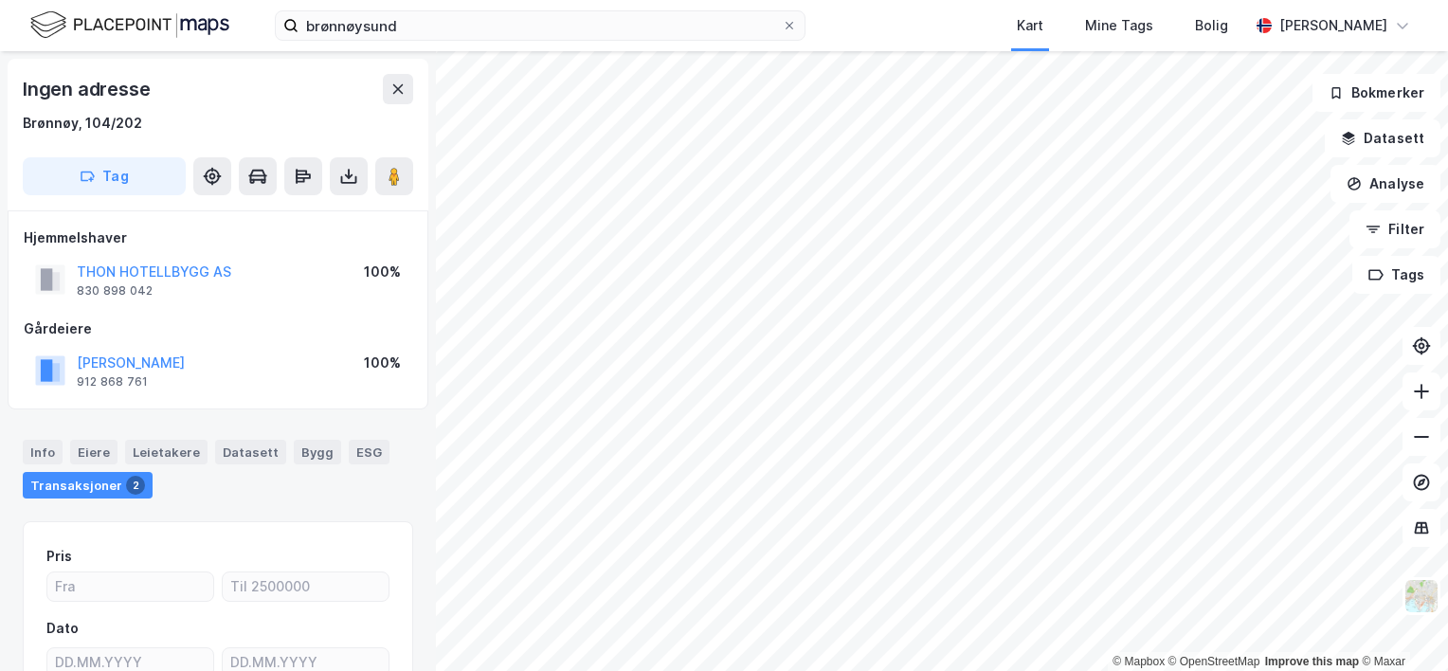
scroll to position [204, 0]
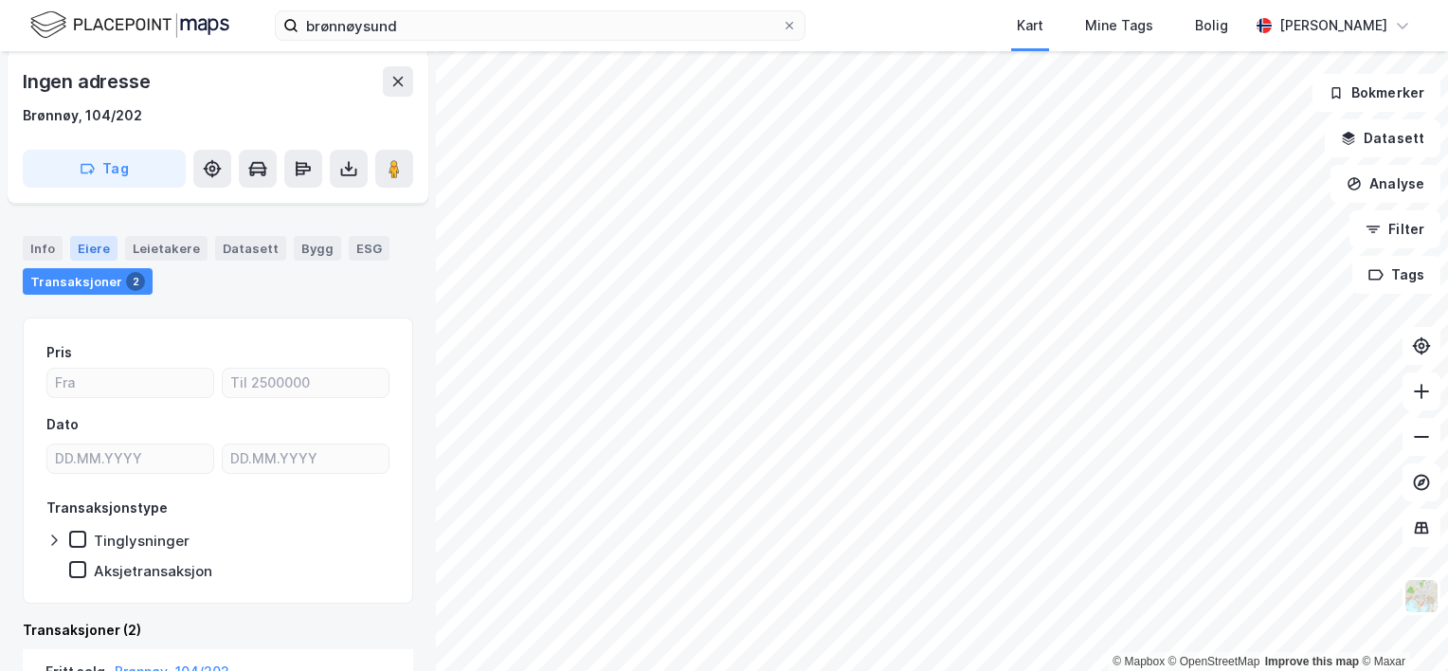
click at [99, 246] on div "Eiere" at bounding box center [93, 248] width 47 height 25
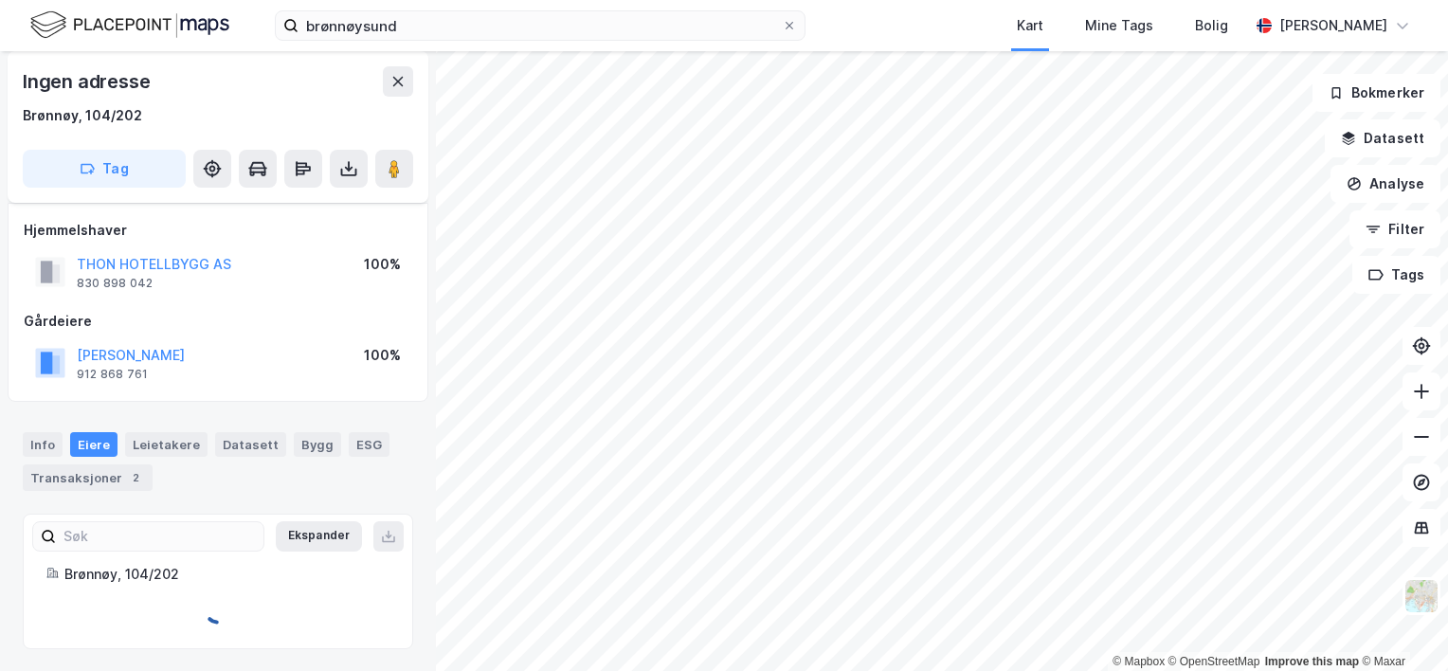
scroll to position [64, 0]
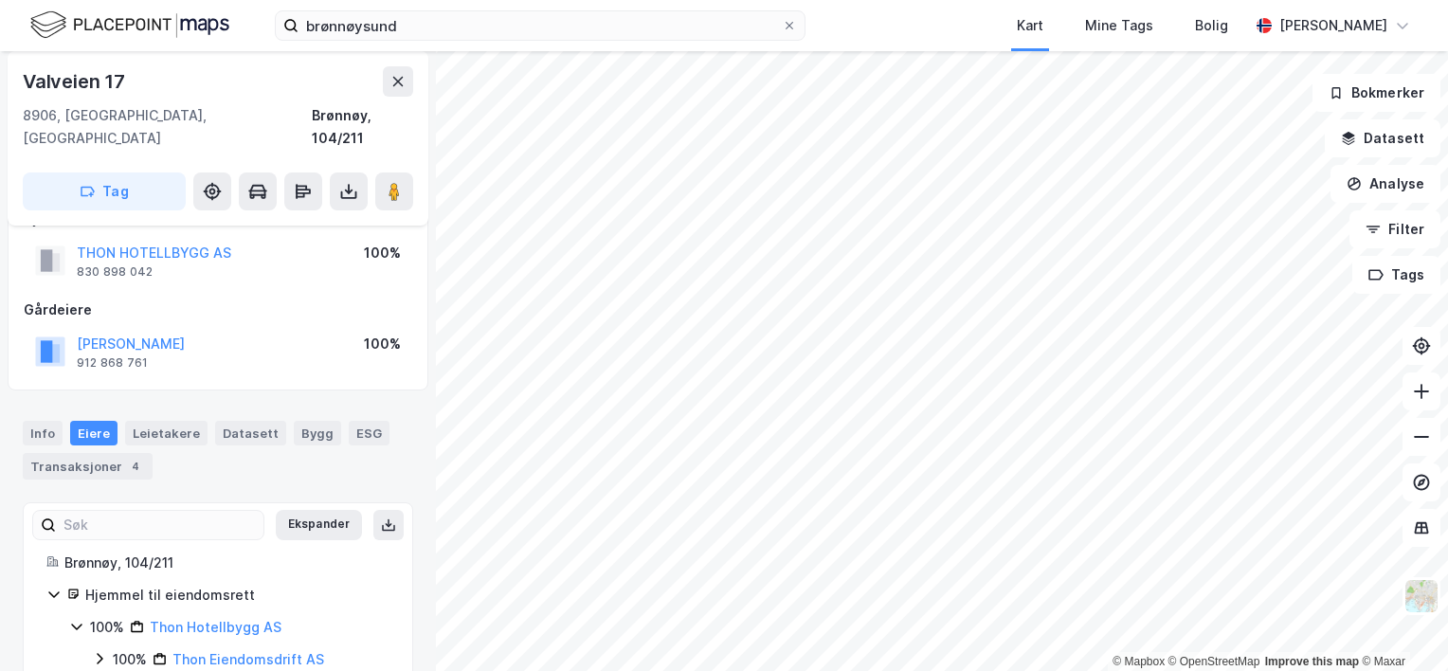
scroll to position [64, 0]
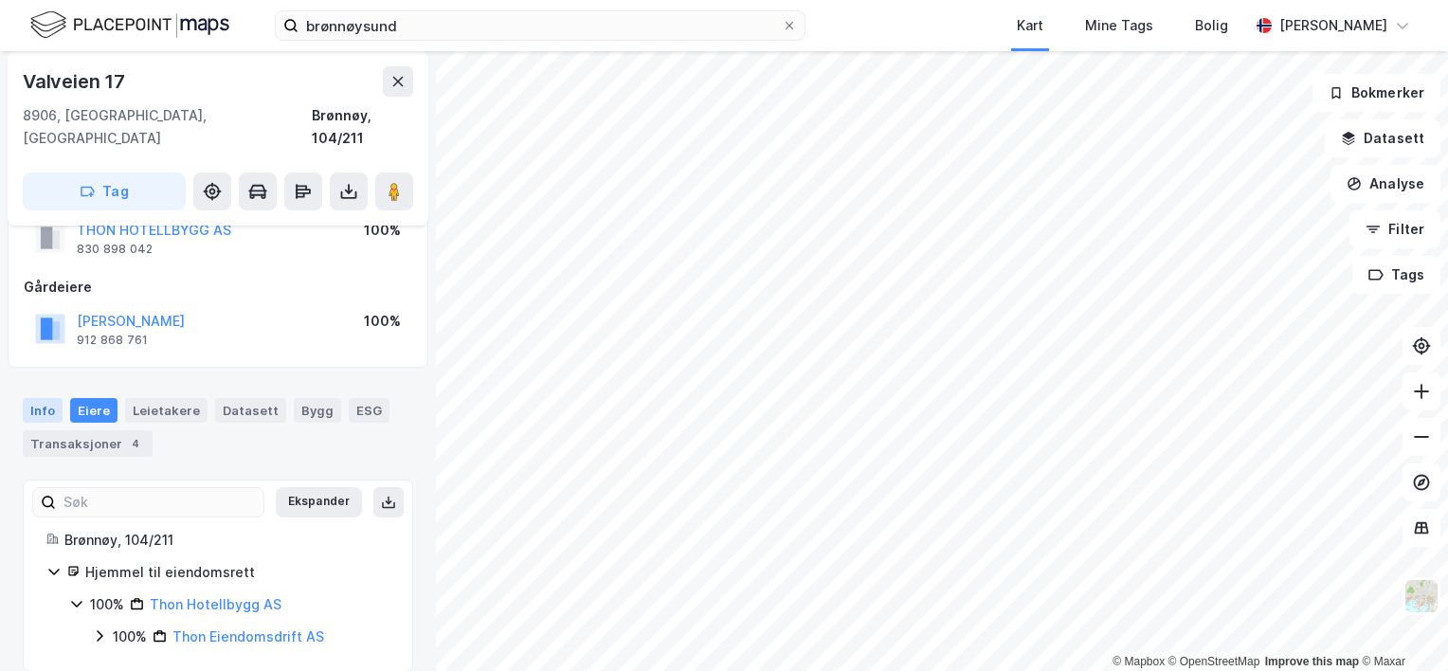
click at [30, 398] on div "Info" at bounding box center [43, 410] width 40 height 25
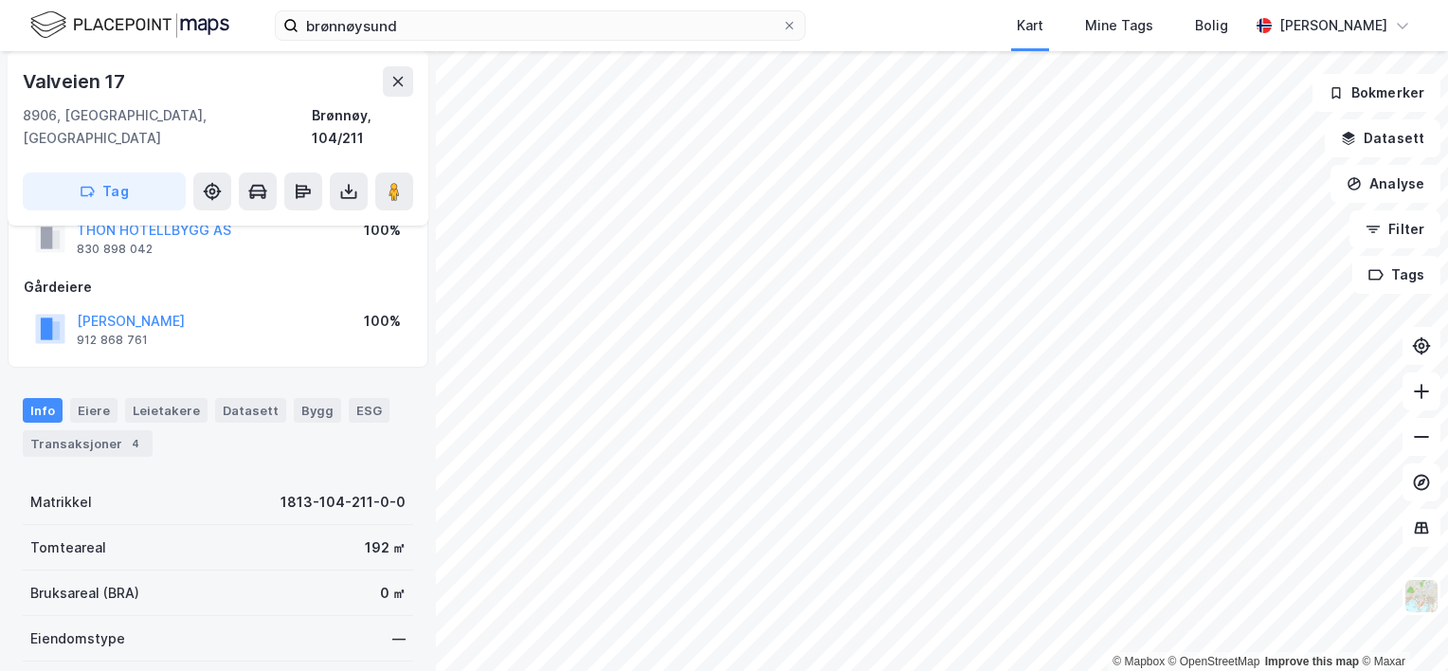
scroll to position [159, 0]
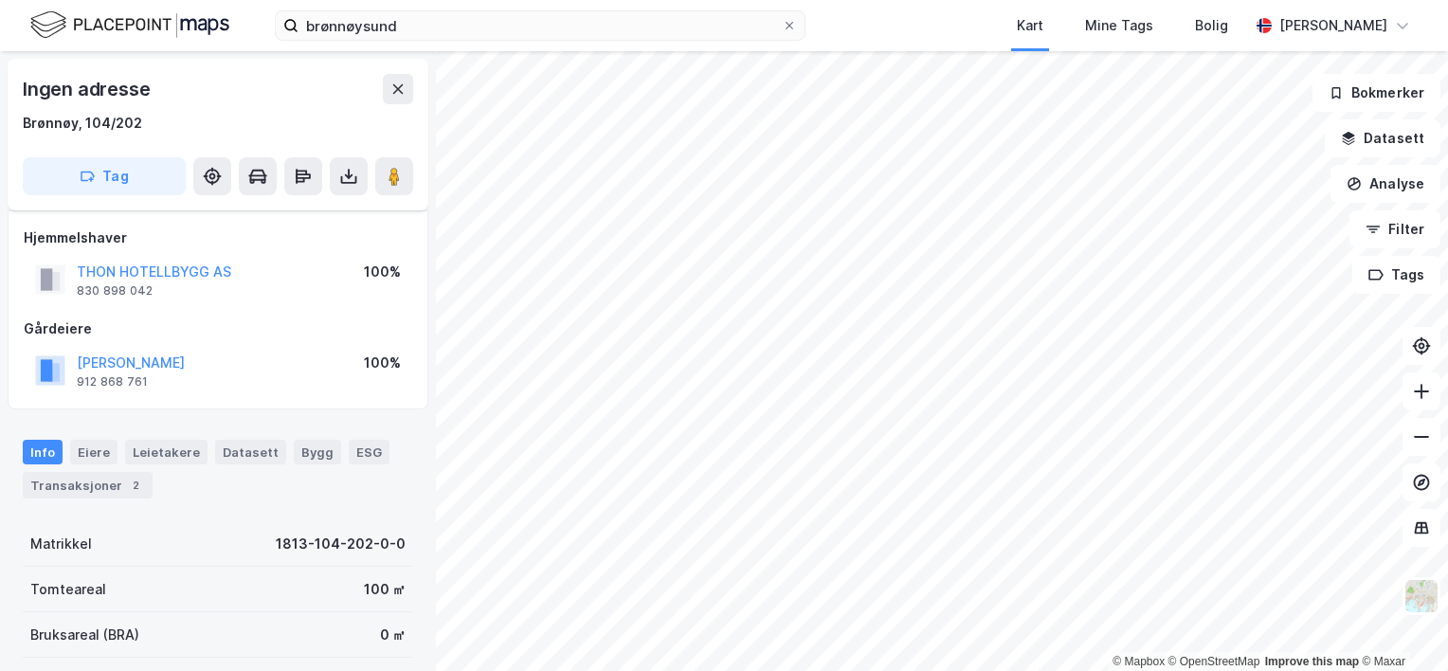
scroll to position [159, 0]
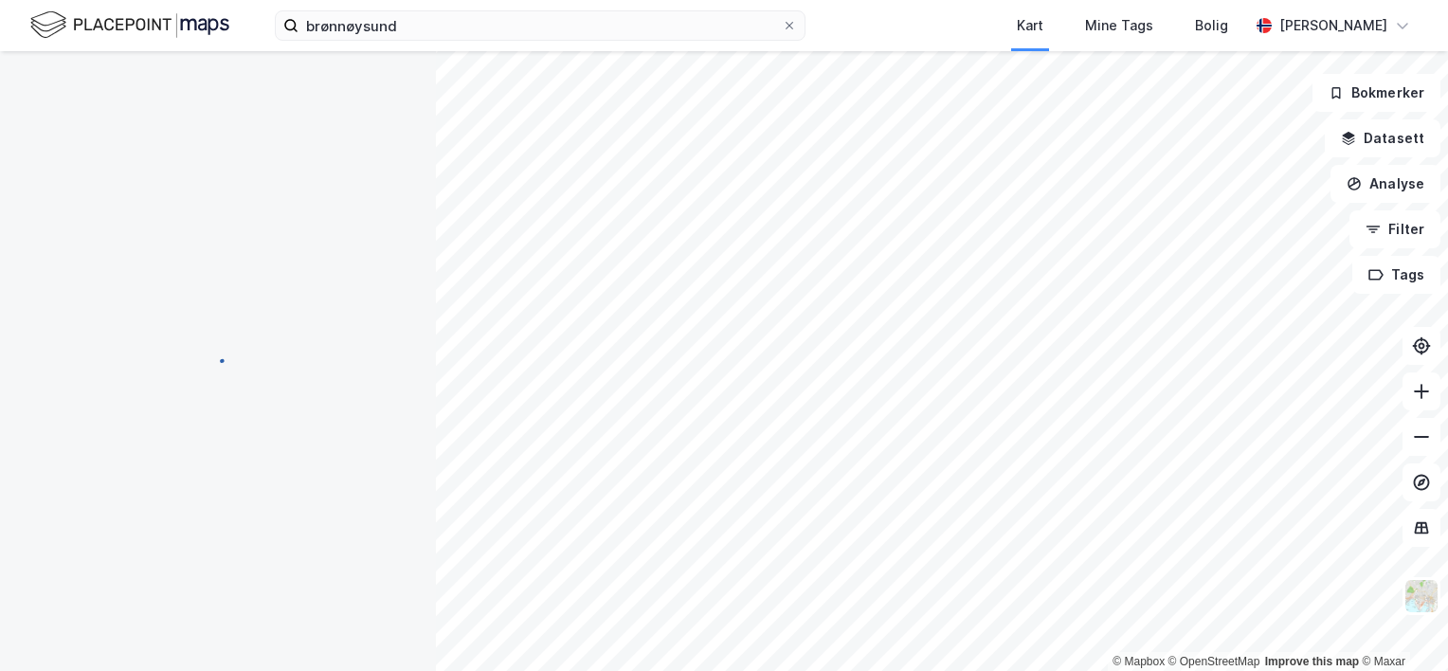
scroll to position [159, 0]
